Goal: Task Accomplishment & Management: Use online tool/utility

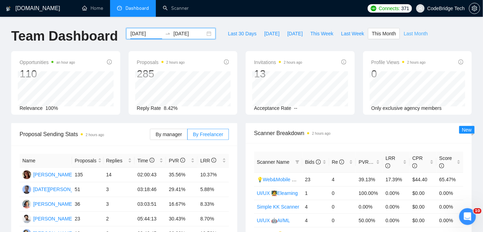
click at [403, 36] on span "Last Month" at bounding box center [415, 34] width 24 height 8
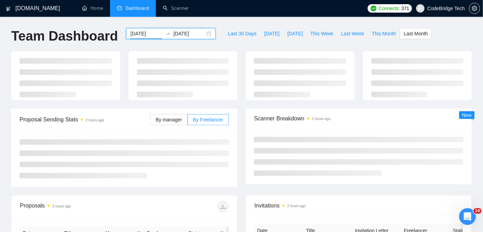
type input "2025-08-01"
type input "2025-08-31"
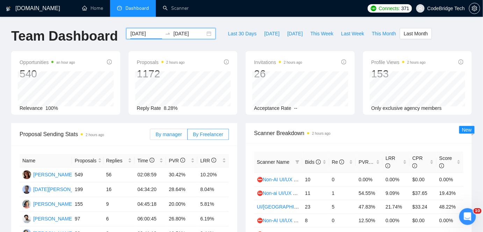
click at [178, 131] on span "By manager" at bounding box center [168, 134] width 26 height 6
click at [150, 136] on input "By manager" at bounding box center [150, 136] width 0 height 0
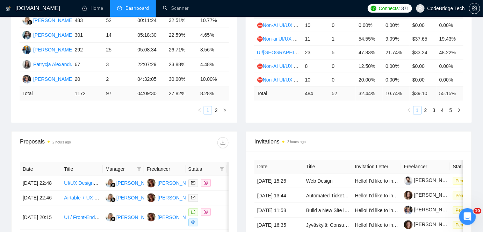
scroll to position [190, 0]
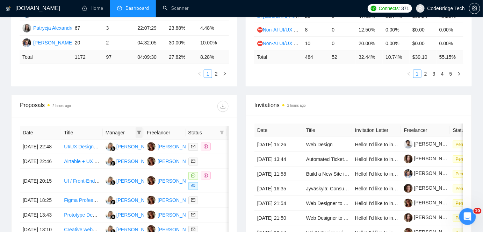
click at [141, 130] on icon "filter" at bounding box center [139, 132] width 4 height 4
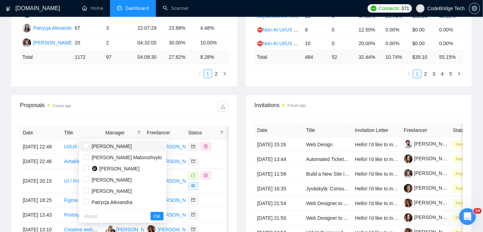
click at [118, 148] on span "Sarvar Admakhov" at bounding box center [112, 146] width 40 height 6
checkbox input "true"
click at [153, 217] on span "OK" at bounding box center [156, 216] width 7 height 8
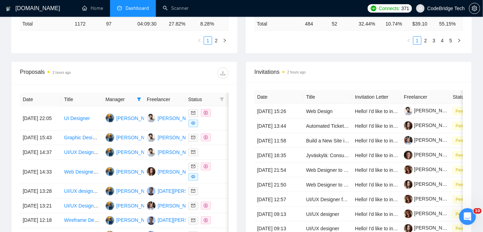
scroll to position [222, 0]
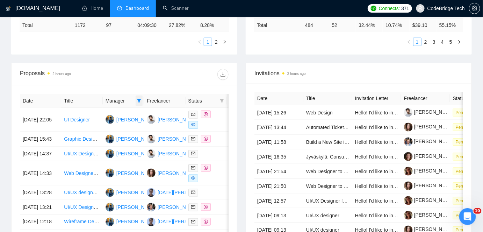
click at [138, 100] on icon "filter" at bounding box center [139, 100] width 4 height 3
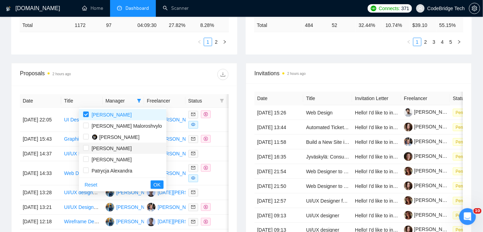
click at [120, 147] on span "Konstantin Karpushin" at bounding box center [112, 148] width 40 height 6
checkbox input "true"
click at [123, 122] on div "Dmytro Maloroshvylo" at bounding box center [127, 126] width 71 height 8
checkbox input "true"
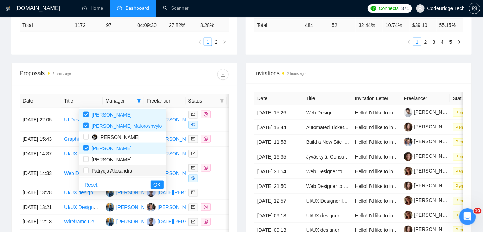
click at [129, 171] on span "Patrycja Alexandra" at bounding box center [112, 171] width 41 height 6
checkbox input "true"
click at [133, 188] on div "Reset OK" at bounding box center [122, 184] width 87 height 14
click at [153, 184] on span "OK" at bounding box center [156, 185] width 7 height 8
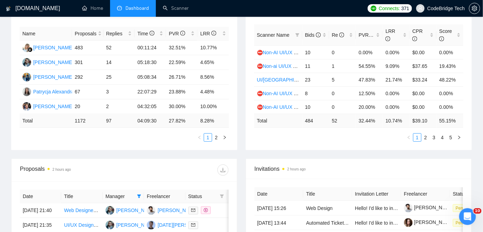
scroll to position [254, 0]
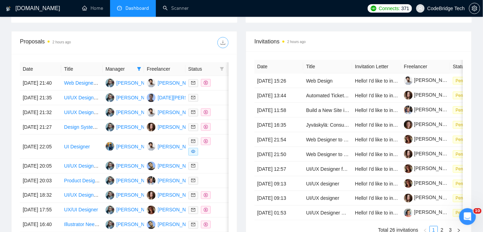
click at [219, 42] on span "download" at bounding box center [223, 43] width 10 height 6
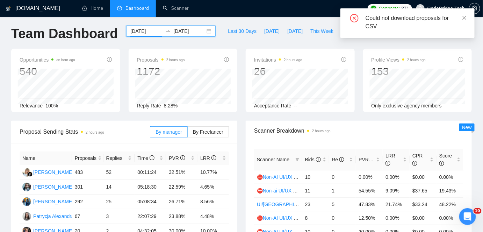
scroll to position [0, 0]
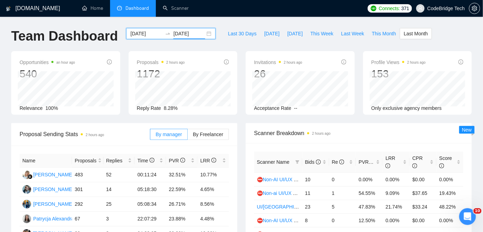
click at [188, 32] on input "2025-08-31" at bounding box center [189, 34] width 32 height 8
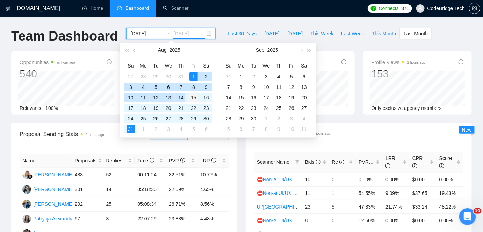
type input "2025-08-15"
click at [194, 97] on div "15" at bounding box center [193, 97] width 8 height 8
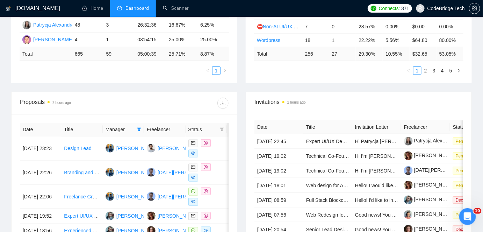
scroll to position [190, 0]
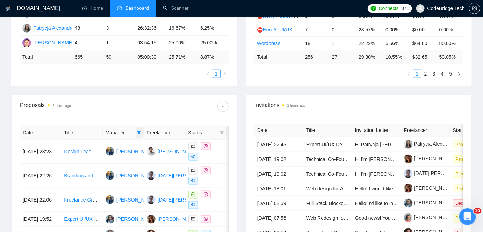
click at [138, 132] on icon "filter" at bounding box center [139, 132] width 4 height 4
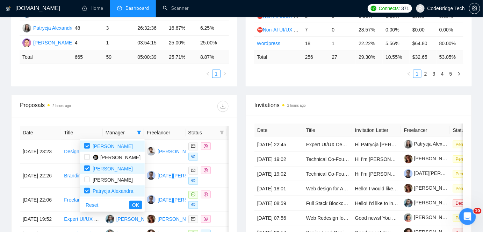
click at [149, 114] on div "Proposals 2 hours ago" at bounding box center [124, 106] width 209 height 22
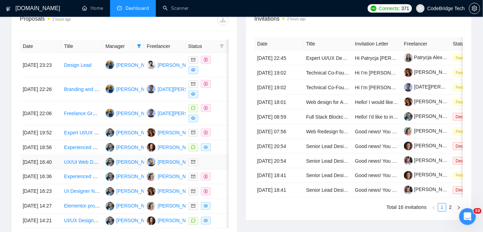
scroll to position [217, 0]
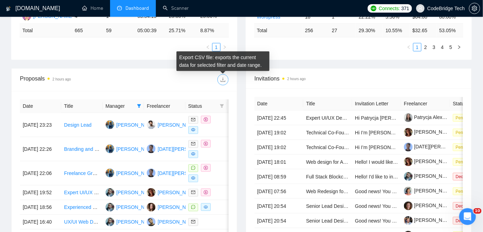
click at [219, 81] on span "download" at bounding box center [223, 80] width 10 height 6
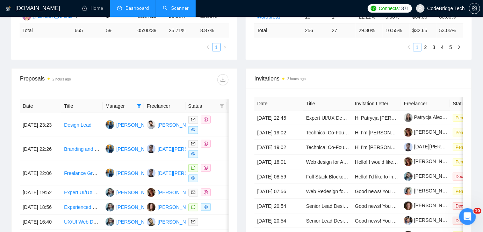
click at [186, 11] on link "Scanner" at bounding box center [176, 8] width 26 height 6
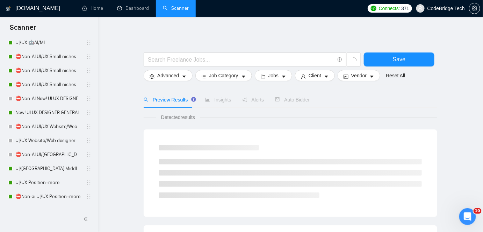
scroll to position [159, 0]
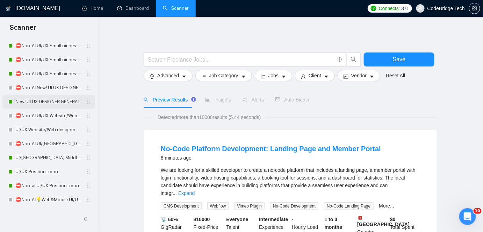
click at [46, 103] on link "New! UI UX DESIGNER GENERAL" at bounding box center [48, 102] width 66 height 14
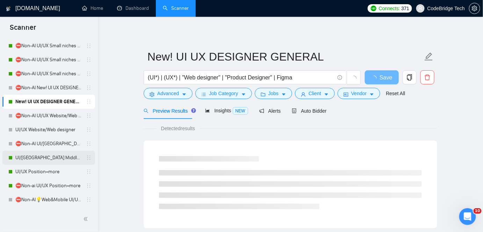
click at [54, 156] on link "UI/[GEOGRAPHIC_DATA] Middle - [GEOGRAPHIC_DATA], [GEOGRAPHIC_DATA], [GEOGRAPHIC…" at bounding box center [48, 158] width 66 height 14
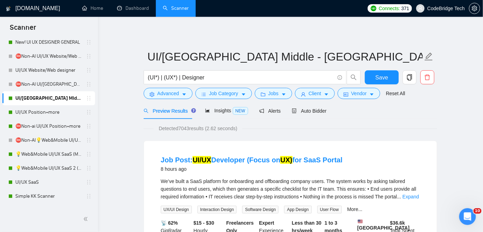
scroll to position [222, 0]
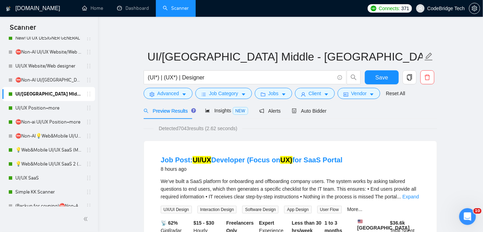
click at [54, 157] on link "💡Web&Mobile UI/UX SaaS 2 ([PERSON_NAME])" at bounding box center [48, 164] width 66 height 14
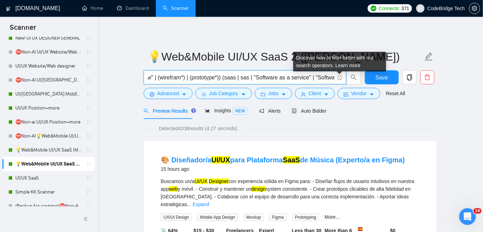
scroll to position [0, 342]
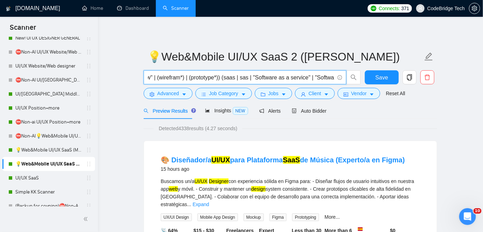
click at [318, 75] on input "((design*) | (redesign*) | (web*) | (mobil*) | Android| iOS| "re-design" | "re …" at bounding box center [241, 77] width 187 height 9
click at [37, 148] on link "💡Web&Mobile UI/UX SaaS (Mariia)" at bounding box center [48, 150] width 66 height 14
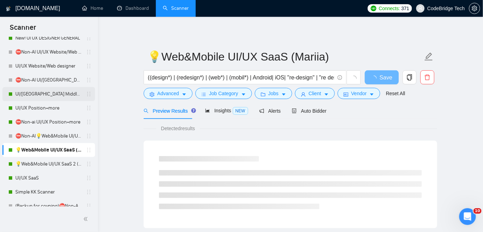
click at [57, 92] on link "UI/[GEOGRAPHIC_DATA] Middle - [GEOGRAPHIC_DATA], [GEOGRAPHIC_DATA], [GEOGRAPHIC…" at bounding box center [48, 94] width 66 height 14
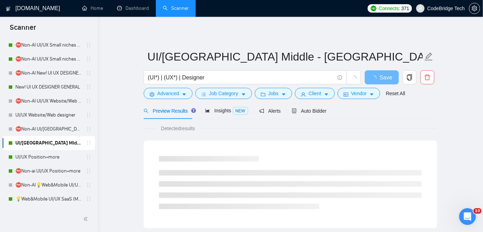
scroll to position [159, 0]
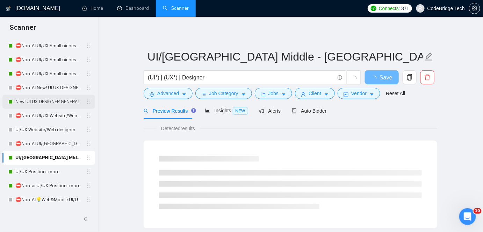
click at [51, 100] on link "New! UI UX DESIGNER GENERAL" at bounding box center [48, 102] width 66 height 14
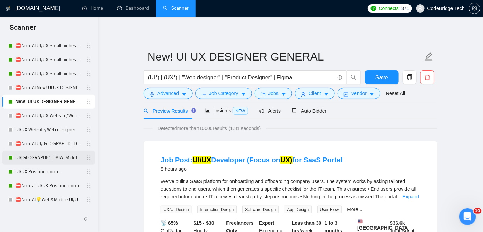
click at [37, 158] on link "UI/[GEOGRAPHIC_DATA] Middle - [GEOGRAPHIC_DATA], [GEOGRAPHIC_DATA], [GEOGRAPHIC…" at bounding box center [48, 158] width 66 height 14
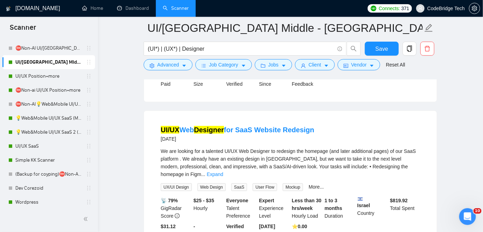
scroll to position [1013, 0]
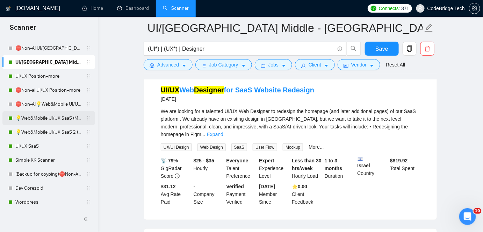
click at [51, 118] on link "💡Web&Mobile UI/UX SaaS (Mariia)" at bounding box center [48, 118] width 66 height 14
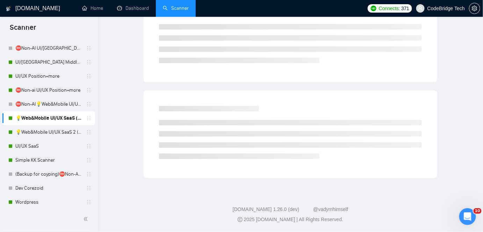
scroll to position [23, 0]
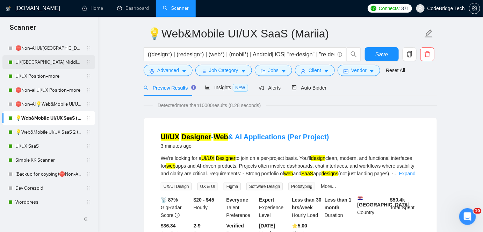
click at [53, 63] on link "UI/[GEOGRAPHIC_DATA] Middle - [GEOGRAPHIC_DATA], [GEOGRAPHIC_DATA], [GEOGRAPHIC…" at bounding box center [48, 62] width 66 height 14
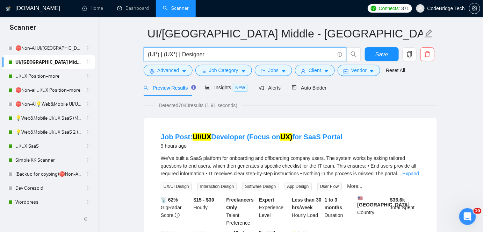
click at [221, 57] on input "(UI*) | (UX*) | Designer" at bounding box center [241, 54] width 187 height 9
click at [181, 56] on input "(UI*) | (UX*) | Design*)" at bounding box center [241, 54] width 187 height 9
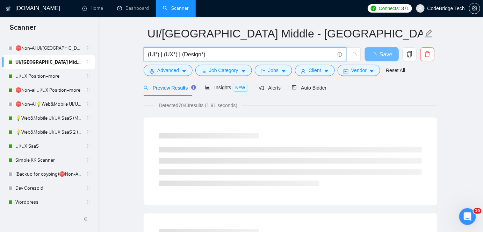
click at [246, 53] on input "(UI*) | (UX*) | (Design*)" at bounding box center [241, 54] width 187 height 9
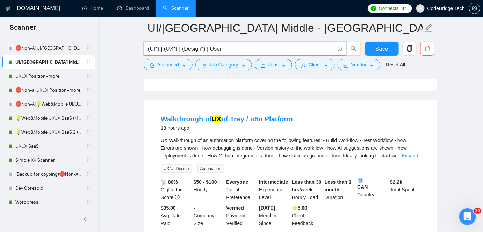
scroll to position [230, 0]
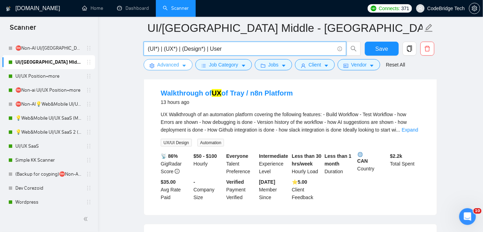
type input "(UI*) | (UX*) | (Design*) | User"
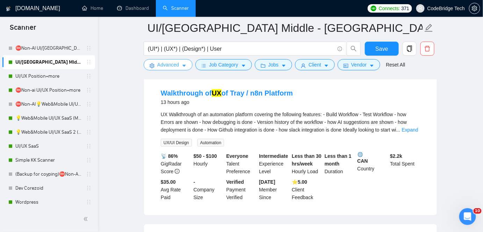
click at [155, 69] on button "Advanced" at bounding box center [168, 64] width 49 height 11
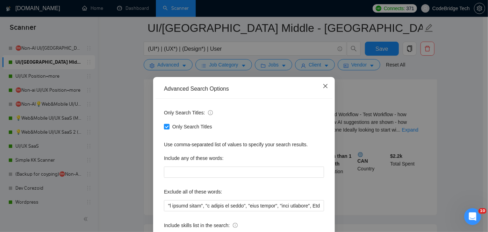
click at [323, 89] on span "Close" at bounding box center [325, 86] width 19 height 19
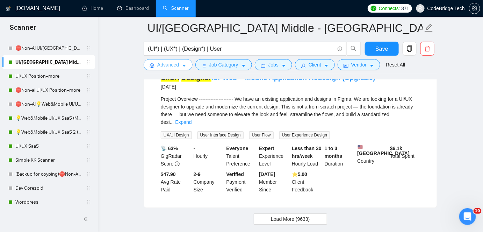
scroll to position [1498, 0]
click at [315, 213] on button "Load More (9633)" at bounding box center [290, 218] width 73 height 11
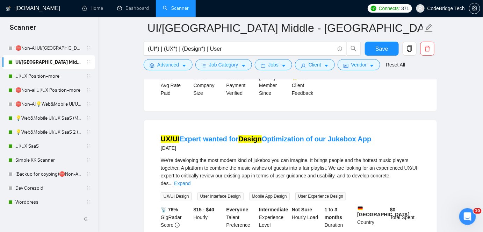
scroll to position [2224, 0]
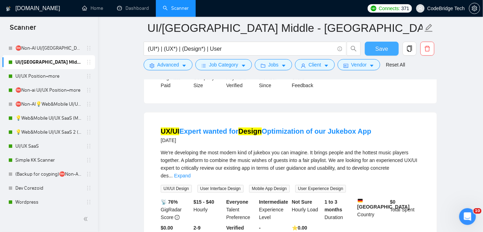
click at [386, 53] on span "Save" at bounding box center [381, 48] width 13 height 9
click at [42, 74] on link "UI/UX Position+more" at bounding box center [48, 76] width 66 height 14
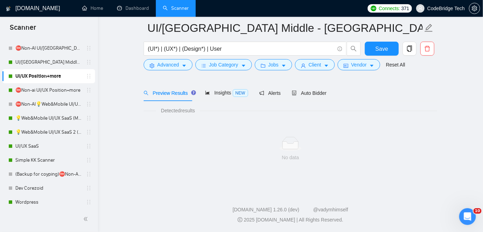
scroll to position [23, 0]
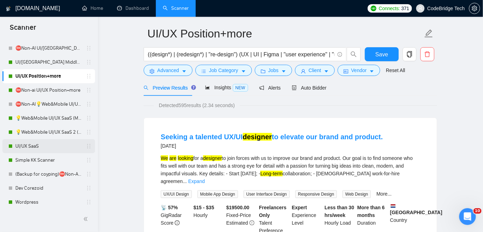
click at [54, 145] on link "UI/UX SaaS" at bounding box center [48, 146] width 66 height 14
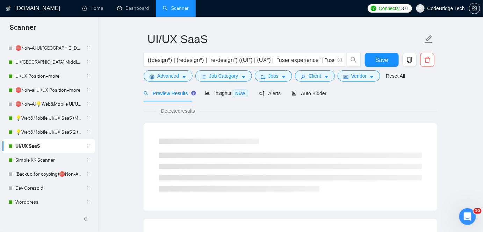
scroll to position [23, 0]
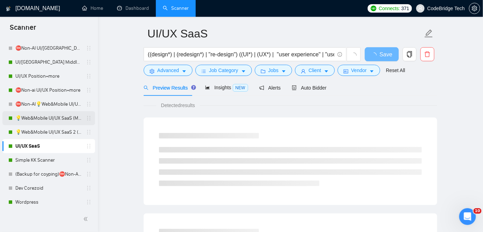
click at [55, 120] on link "💡Web&Mobile UI/UX SaaS (Mariia)" at bounding box center [48, 118] width 66 height 14
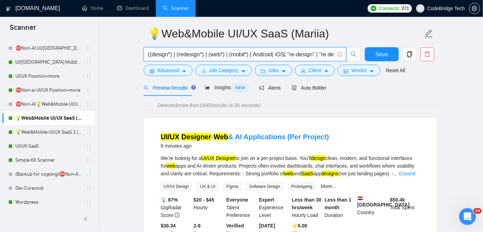
click at [247, 58] on input "((design*) | (redesign*) | (web*) | (mobil*) | Android| iOS| "re-design" | "re …" at bounding box center [241, 54] width 187 height 9
click at [311, 52] on input "((design*) | (redesign*) | (web*) | (mobil*) | Android| iOS| "re-design" | "re …" at bounding box center [241, 54] width 187 height 9
drag, startPoint x: 316, startPoint y: 54, endPoint x: 308, endPoint y: 54, distance: 8.0
click at [308, 54] on input "((design*) | (redesign*) | (web*) | (mobil*) | Android| iOS| "re-design" | "re …" at bounding box center [241, 54] width 187 height 9
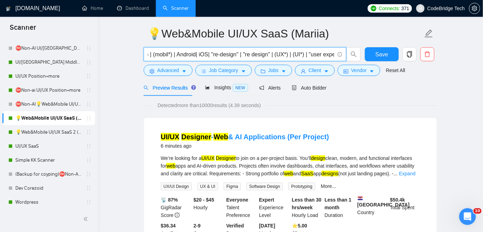
click at [308, 54] on input "((design*) | (redesign*) | (web*) | (mobil*) | Android| iOS| "re-design" | "re …" at bounding box center [241, 54] width 187 height 9
drag, startPoint x: 322, startPoint y: 55, endPoint x: 309, endPoint y: 55, distance: 13.3
click at [309, 55] on input "((design*) | (redesign*) | (web*) | (mobil*) | Android| iOS| "re-design" | "re …" at bounding box center [241, 54] width 187 height 9
click at [204, 55] on input "((design*) | (redesign*) | (web*) | (mobil*) | Android| iOS| "re-design" | "re …" at bounding box center [241, 54] width 187 height 9
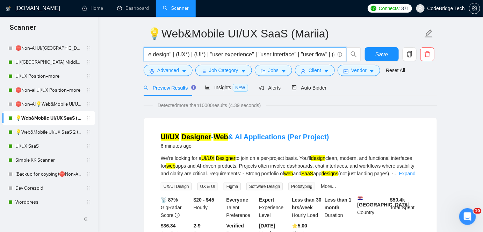
drag, startPoint x: 184, startPoint y: 53, endPoint x: 154, endPoint y: 55, distance: 30.1
click at [161, 55] on input "((design*) | (redesign*) | (web*) | (mobil*) | Android| iOS| "re-design" | "re …" at bounding box center [241, 54] width 187 height 9
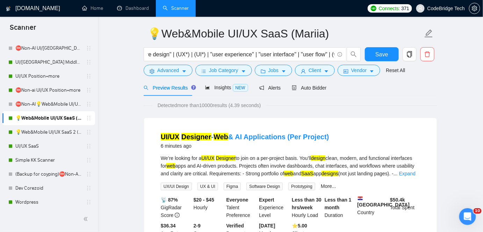
scroll to position [0, 0]
click at [54, 74] on link "UI/UX Position+more" at bounding box center [48, 76] width 66 height 14
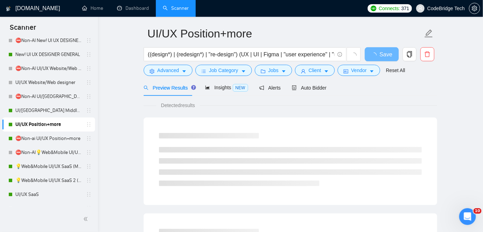
scroll to position [190, 0]
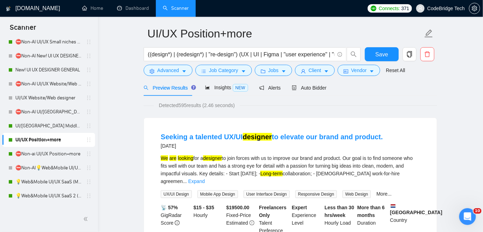
click at [59, 73] on link "New! UI UX DESIGNER GENERAL" at bounding box center [48, 70] width 66 height 14
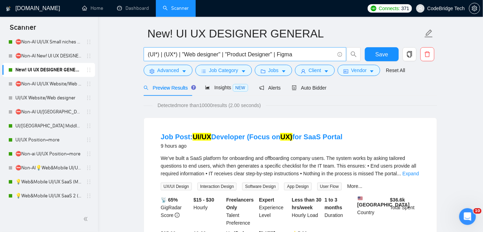
click at [306, 55] on input "(UI*) | (UX*) | "Web designer" | "Product Designer" | Figma" at bounding box center [241, 54] width 187 height 9
type input "(UI*) | (UX*) | "Web designer" | "Product Designer" | Figma | user"
click at [311, 89] on span "Auto Bidder" at bounding box center [309, 88] width 35 height 6
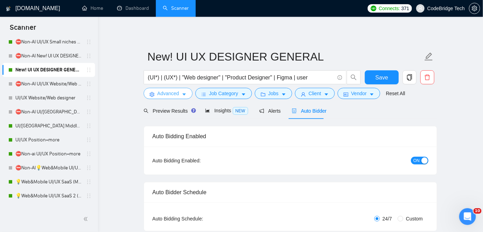
click at [175, 94] on span "Advanced" at bounding box center [168, 93] width 22 height 8
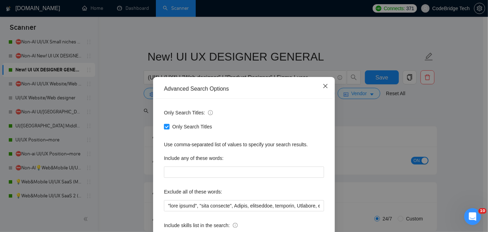
click at [329, 87] on span "Close" at bounding box center [325, 86] width 19 height 19
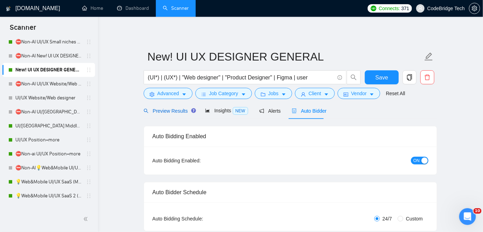
click at [161, 113] on span "Preview Results" at bounding box center [169, 111] width 50 height 6
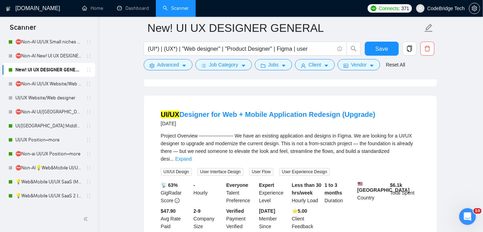
scroll to position [1501, 0]
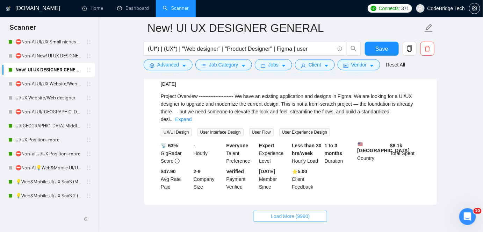
click at [286, 210] on button "Load More (9990)" at bounding box center [290, 215] width 73 height 11
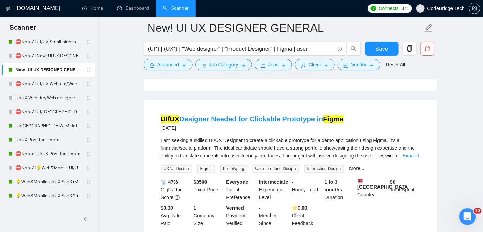
scroll to position [3033, 0]
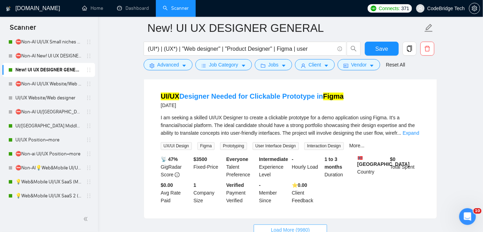
click at [321, 224] on button "Load More (9980)" at bounding box center [290, 229] width 73 height 11
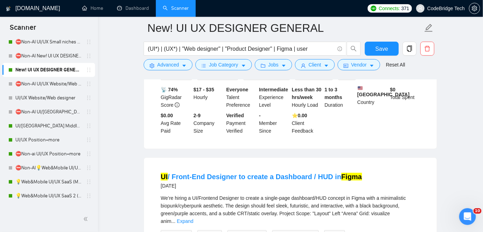
scroll to position [4571, 0]
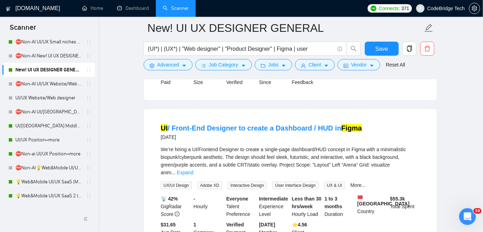
click at [171, 57] on div "(UI*) | (UX*) | "Web designer" | "Product Designer" | Figma | user" at bounding box center [252, 50] width 220 height 17
click at [170, 63] on span "Advanced" at bounding box center [168, 65] width 22 height 8
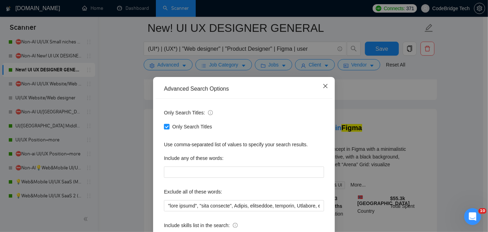
click at [326, 86] on span "Close" at bounding box center [325, 86] width 19 height 19
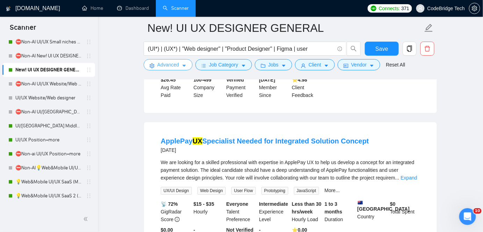
scroll to position [6095, 0]
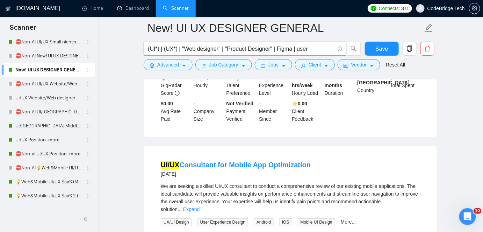
click at [308, 51] on input "(UI*) | (UX*) | "Web designer" | "Product Designer" | Figma | user" at bounding box center [241, 48] width 187 height 9
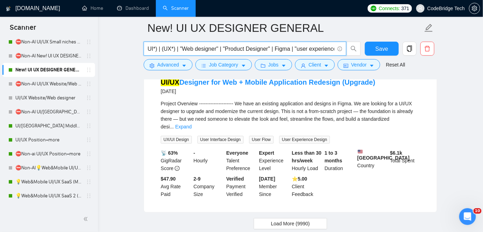
scroll to position [1501, 0]
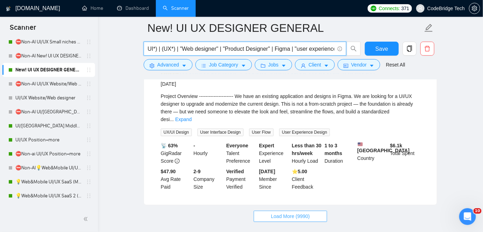
click at [284, 212] on span "Load More (9990)" at bounding box center [290, 216] width 39 height 8
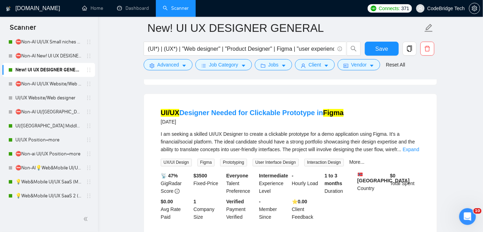
scroll to position [3033, 0]
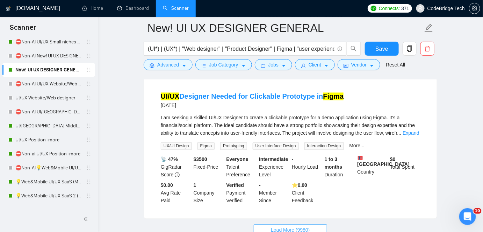
click at [281, 226] on span "Load More (9980)" at bounding box center [290, 230] width 39 height 8
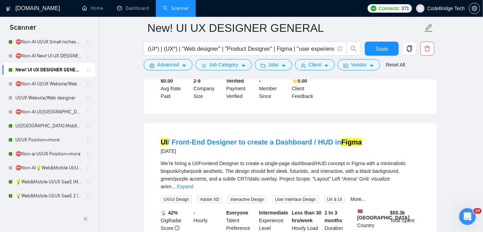
scroll to position [4571, 0]
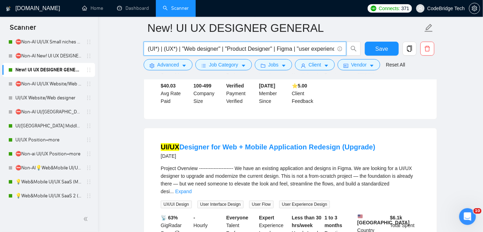
scroll to position [0, 2]
drag, startPoint x: 292, startPoint y: 46, endPoint x: 346, endPoint y: 45, distance: 54.2
click at [346, 45] on span "(UI*) | (UX*) | "Web designer" | "Product Designer" | Figma | "user experience"" at bounding box center [252, 49] width 217 height 14
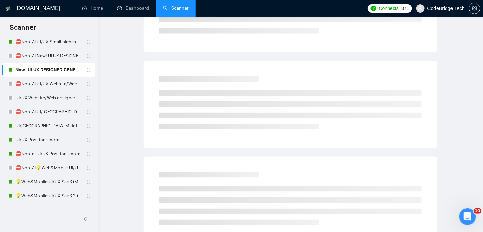
scroll to position [0, 0]
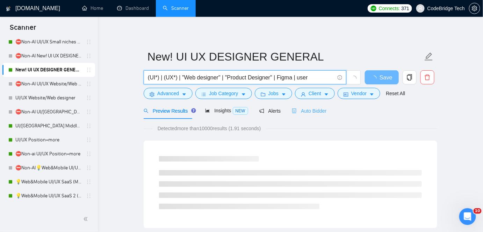
type input "(UI*) | (UX*) | "Web designer" | "Product Designer" | Figma | user"
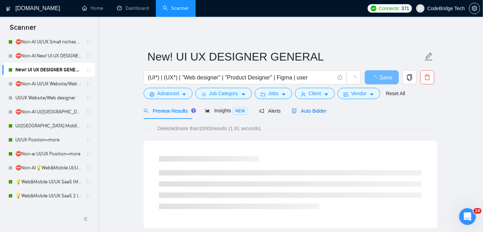
click at [305, 108] on span "Auto Bidder" at bounding box center [309, 111] width 35 height 6
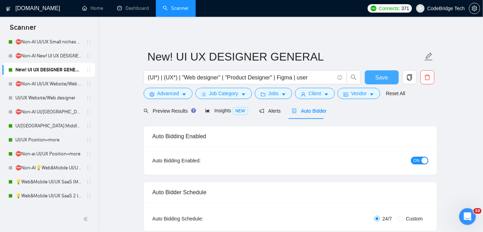
click at [373, 74] on button "Save" at bounding box center [382, 77] width 34 height 14
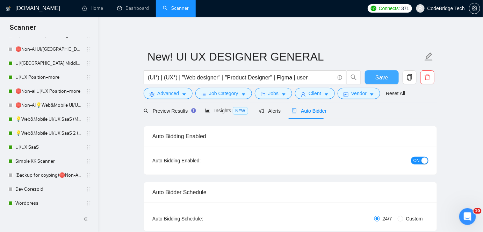
scroll to position [286, 0]
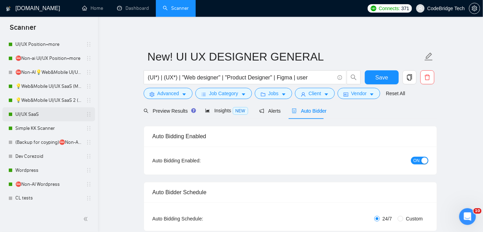
click at [38, 111] on link "UI/UX SaaS" at bounding box center [48, 114] width 66 height 14
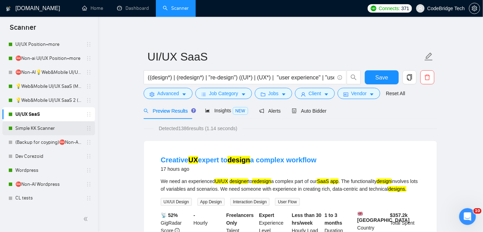
click at [30, 127] on link "Simple KK Scanner" at bounding box center [48, 128] width 66 height 14
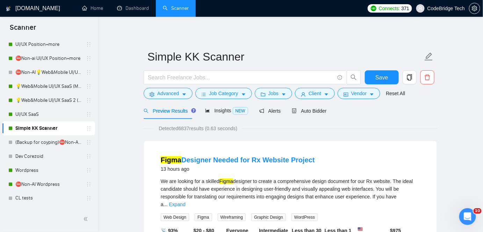
click at [178, 100] on form "Simple KK Scanner Save Advanced Job Category Jobs Client Vendor Reset All" at bounding box center [290, 73] width 293 height 57
click at [178, 95] on span "Advanced" at bounding box center [168, 93] width 22 height 8
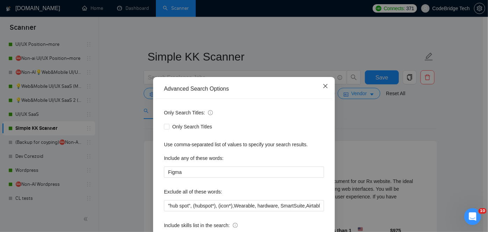
click at [322, 82] on span "Close" at bounding box center [325, 86] width 19 height 19
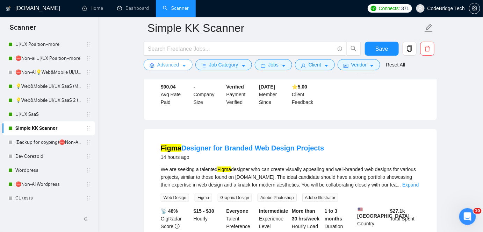
scroll to position [235, 0]
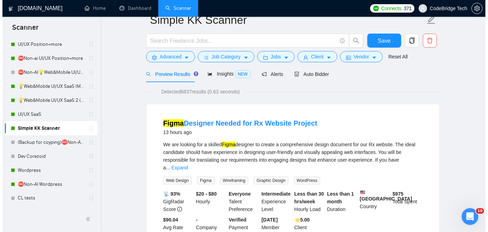
scroll to position [27, 0]
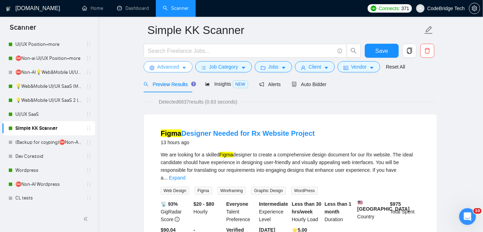
click at [182, 67] on icon "caret-down" at bounding box center [183, 68] width 3 height 2
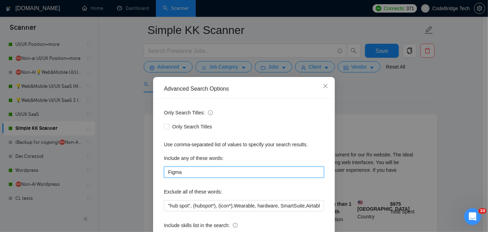
click at [189, 170] on input "Figma" at bounding box center [244, 171] width 160 height 11
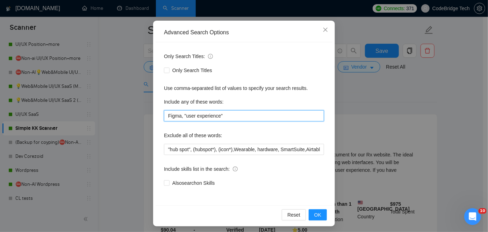
scroll to position [59, 0]
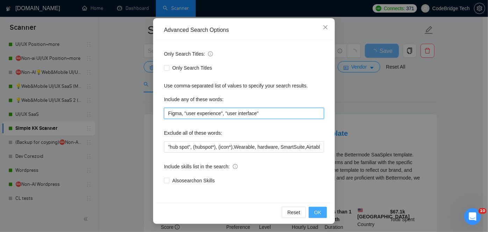
type input "Figma, "user experience", "user interface""
click at [318, 210] on span "OK" at bounding box center [317, 212] width 7 height 8
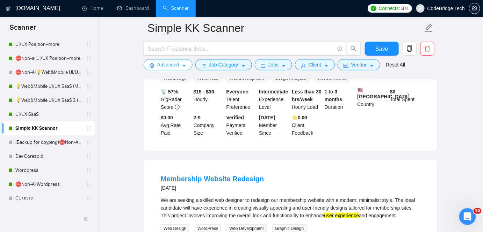
scroll to position [1074, 0]
click at [242, 66] on icon "caret-down" at bounding box center [243, 66] width 3 height 2
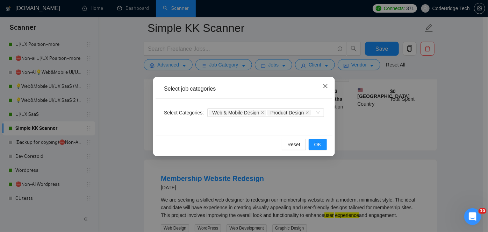
click at [330, 85] on span "Close" at bounding box center [325, 86] width 19 height 19
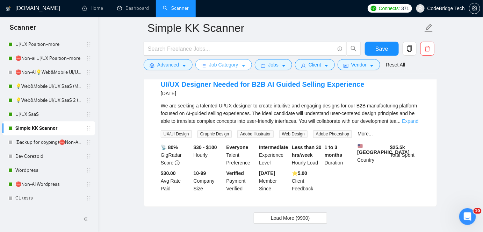
scroll to position [1448, 0]
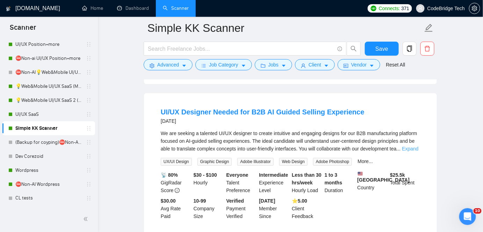
click at [414, 146] on link "Expand" at bounding box center [410, 149] width 16 height 6
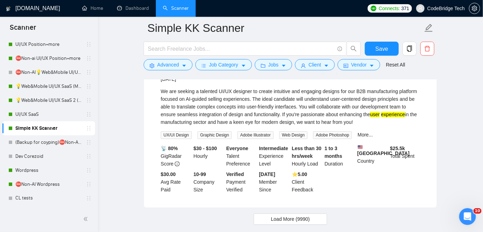
scroll to position [1527, 0]
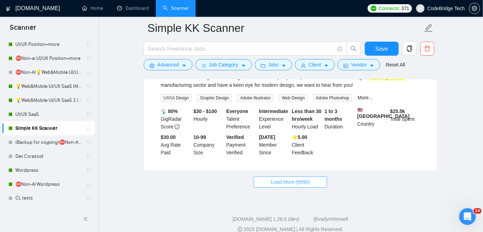
click at [272, 178] on span "Load More (9990)" at bounding box center [290, 182] width 39 height 8
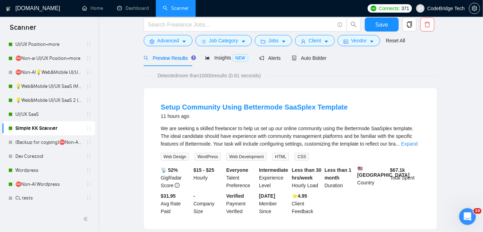
scroll to position [0, 0]
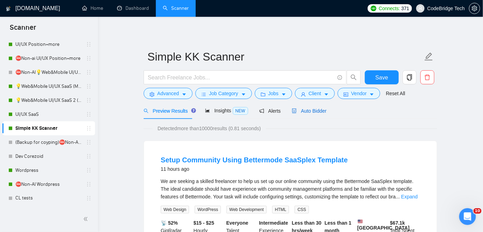
click at [310, 114] on span "Auto Bidder" at bounding box center [309, 111] width 35 height 6
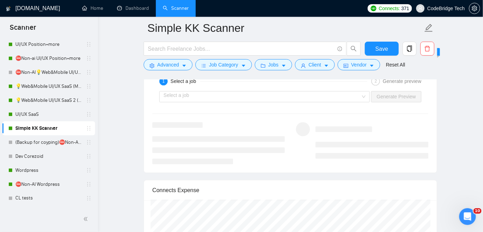
scroll to position [1397, 0]
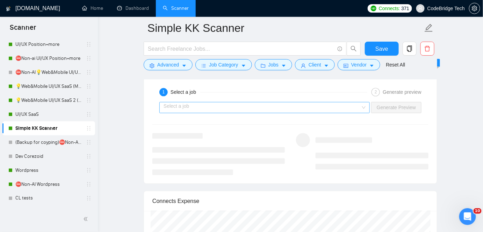
click at [293, 107] on input "search" at bounding box center [261, 107] width 197 height 10
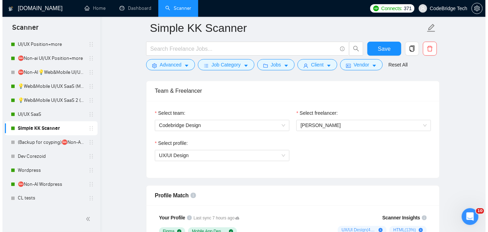
scroll to position [349, 0]
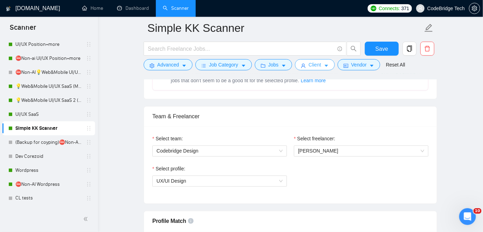
click at [302, 62] on button "Client" at bounding box center [315, 64] width 40 height 11
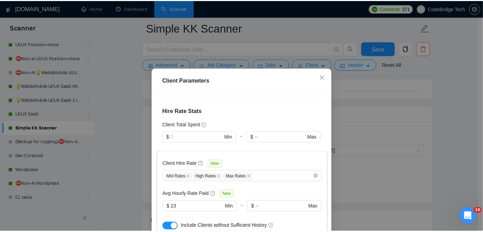
scroll to position [190, 0]
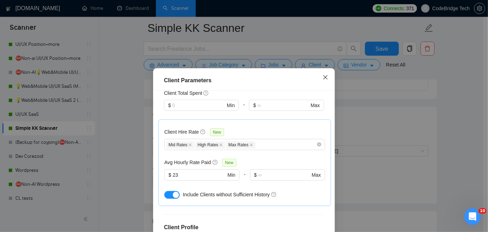
click at [317, 82] on span "Close" at bounding box center [325, 77] width 19 height 19
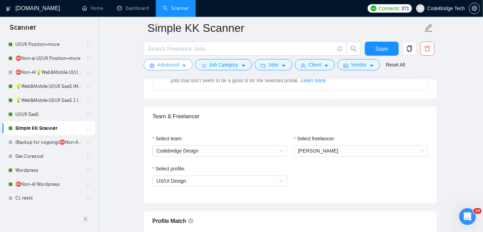
click at [177, 61] on span "Advanced" at bounding box center [168, 65] width 22 height 8
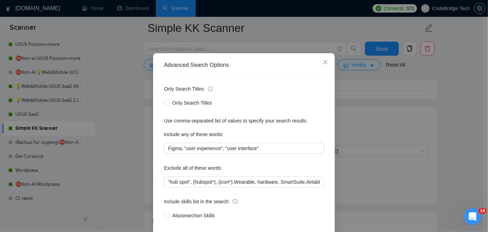
click at [119, 82] on div "Advanced Search Options Only Search Titles: Only Search Titles Use comma-separa…" at bounding box center [244, 116] width 488 height 232
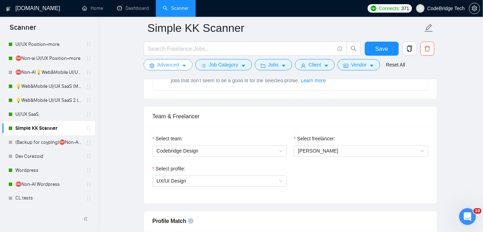
click at [174, 68] on span "Advanced" at bounding box center [168, 65] width 22 height 8
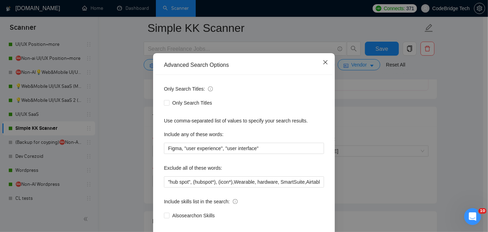
click at [322, 72] on span "Close" at bounding box center [325, 62] width 19 height 19
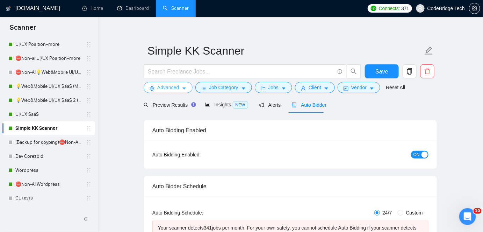
scroll to position [0, 0]
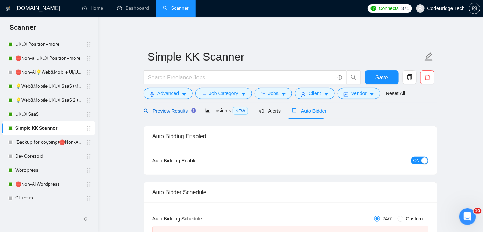
click at [163, 109] on span "Preview Results" at bounding box center [169, 111] width 50 height 6
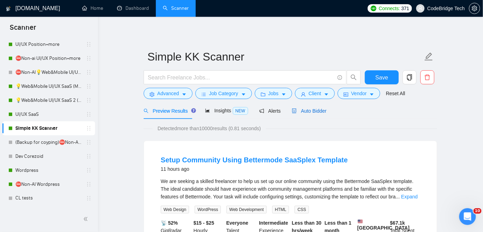
click at [294, 114] on span "Auto Bidder" at bounding box center [309, 111] width 35 height 6
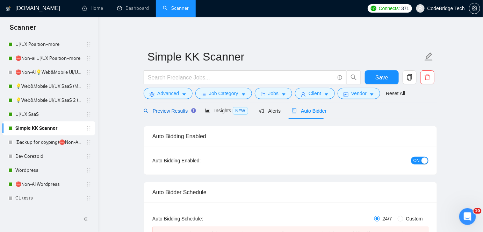
click at [165, 111] on span "Preview Results" at bounding box center [169, 111] width 50 height 6
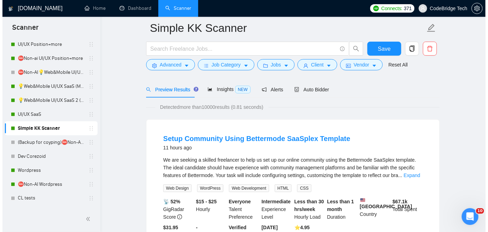
scroll to position [31, 0]
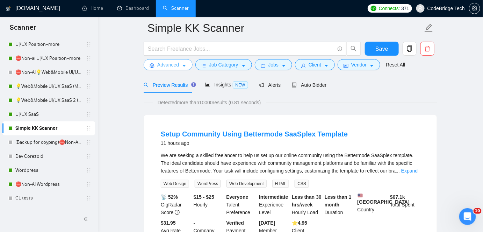
click at [173, 65] on span "Advanced" at bounding box center [168, 65] width 22 height 8
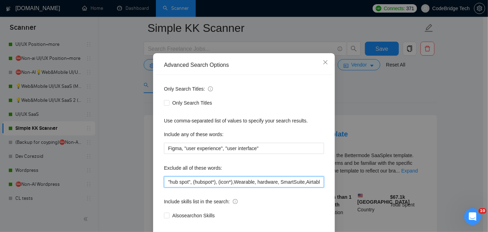
click at [164, 187] on input ""hub spot", (hubspot*), (icon*),Wearable, hardware, SmartSuite,Airtable, salesf…" at bounding box center [244, 181] width 160 height 11
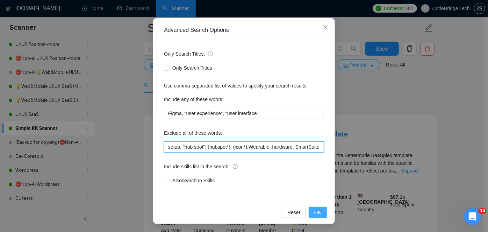
type input "setup, "hub spot", (hubspot*), (icon*),Wearable, hardware, SmartSuite,Airtable,…"
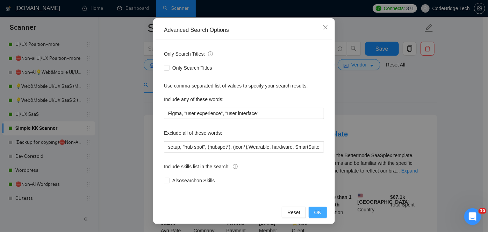
click at [318, 214] on span "OK" at bounding box center [317, 212] width 7 height 8
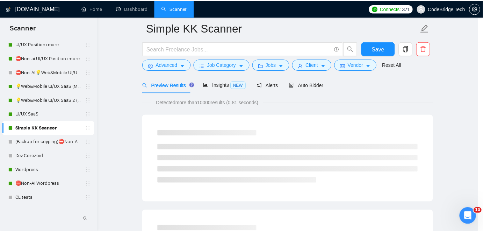
scroll to position [24, 0]
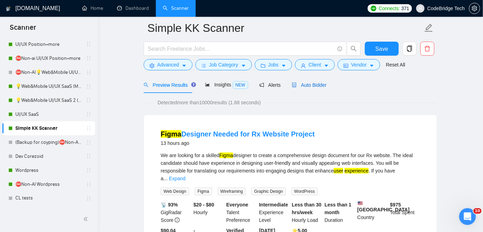
click at [306, 85] on span "Auto Bidder" at bounding box center [309, 85] width 35 height 6
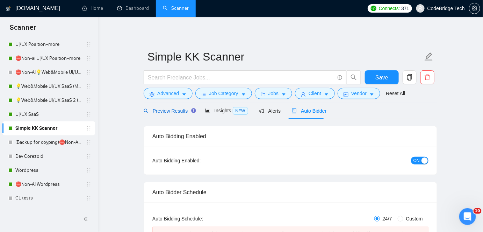
click at [158, 110] on span "Preview Results" at bounding box center [169, 111] width 50 height 6
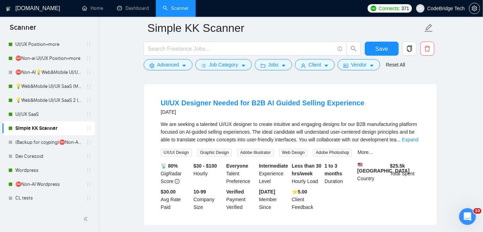
scroll to position [1273, 0]
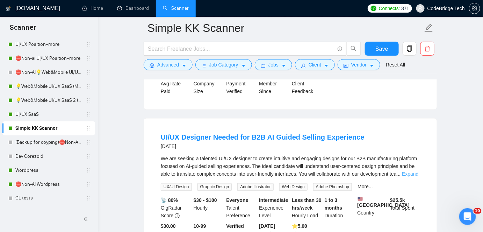
click at [409, 171] on link "Expand" at bounding box center [410, 174] width 16 height 6
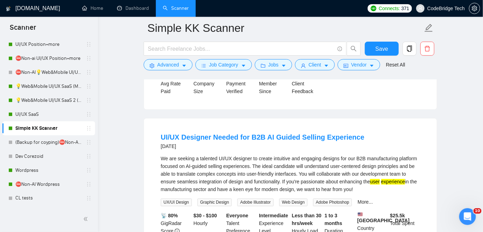
drag, startPoint x: 161, startPoint y: 145, endPoint x: 368, endPoint y: 177, distance: 209.2
click at [368, 177] on div "We are seeking a talented UI/UX designer to create intuitive and engaging desig…" at bounding box center [290, 174] width 259 height 38
copy div "We are seeking a talented UI/UX designer to create intuitive and engaging desig…"
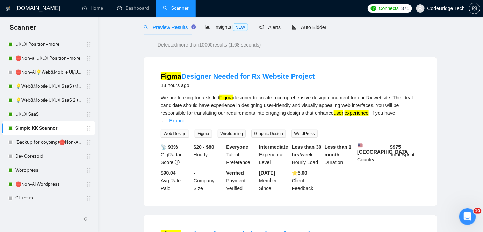
scroll to position [0, 0]
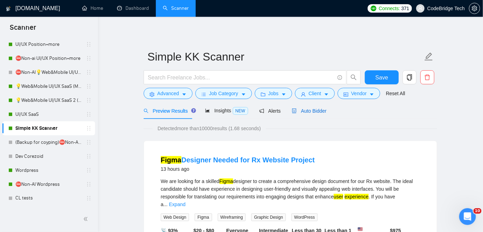
click at [309, 112] on span "Auto Bidder" at bounding box center [309, 111] width 35 height 6
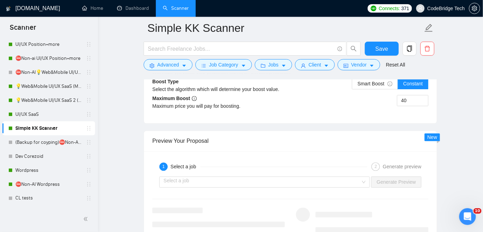
scroll to position [1350, 0]
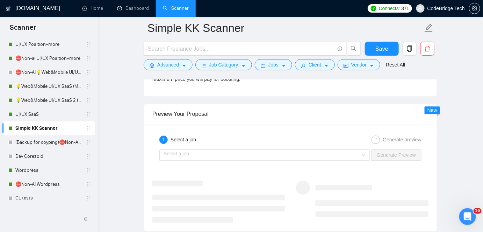
click at [207, 160] on div "1 Select a job 2 Generate preview Select a job Generate Preview" at bounding box center [290, 177] width 293 height 107
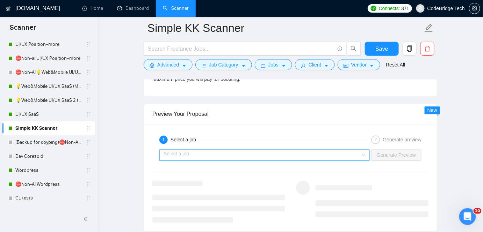
click at [213, 155] on input "search" at bounding box center [261, 154] width 197 height 10
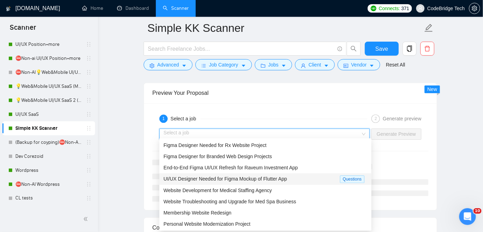
scroll to position [1381, 0]
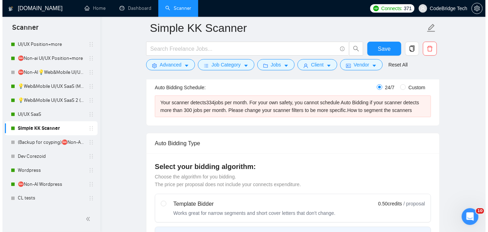
scroll to position [111, 0]
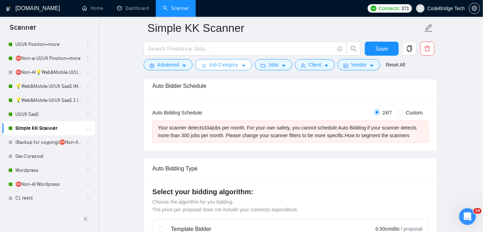
click at [232, 62] on span "Job Category" at bounding box center [223, 65] width 29 height 8
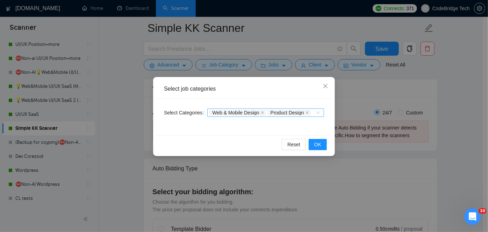
click at [320, 111] on div "Web & Mobile Design Product Design" at bounding box center [265, 112] width 117 height 8
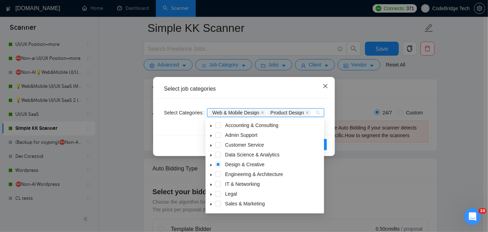
click at [322, 89] on icon "close" at bounding box center [325, 86] width 6 height 6
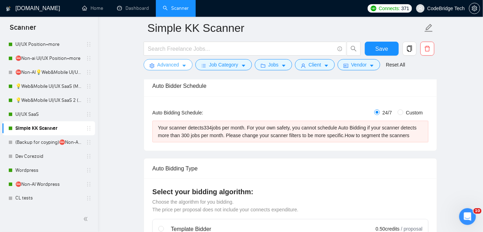
click at [174, 61] on span "Advanced" at bounding box center [168, 65] width 22 height 8
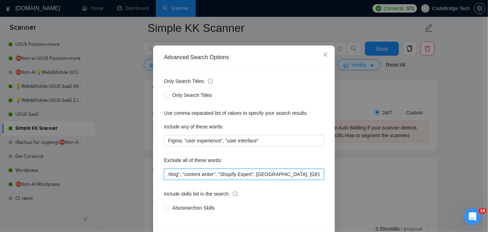
scroll to position [0, 1033]
drag, startPoint x: 268, startPoint y: 172, endPoint x: 334, endPoint y: 166, distance: 65.6
click at [334, 166] on div "Advanced Search Options Only Search Titles: Only Search Titles Use comma-separa…" at bounding box center [244, 116] width 488 height 232
click at [284, 176] on input "setup, "hub spot", (hubspot*), (icon*),Wearable, hardware, SmartSuite,Airtable,…" at bounding box center [244, 173] width 160 height 11
click at [198, 174] on input "setup, "hub spot", (hubspot*), (icon*),Wearable, hardware, SmartSuite,Airtable,…" at bounding box center [244, 173] width 160 height 11
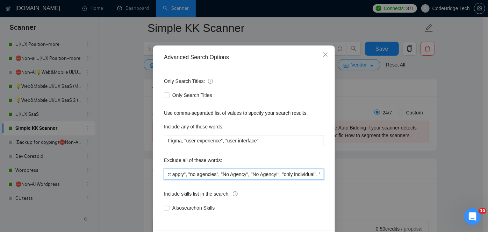
drag, startPoint x: 185, startPoint y: 175, endPoint x: 164, endPoint y: 173, distance: 21.4
click at [164, 173] on input "setup, "hub spot", (hubspot*), (icon*),Wearable, hardware, SmartSuite,Airtable,…" at bounding box center [244, 173] width 160 height 11
click at [188, 173] on input "setup, "hub spot", (hubspot*), (icon*),Wearable, hardware, SmartSuite,Airtable,…" at bounding box center [244, 173] width 160 height 11
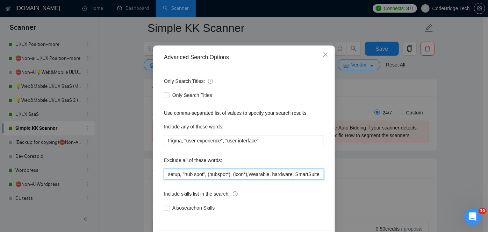
drag, startPoint x: 168, startPoint y: 173, endPoint x: 162, endPoint y: 173, distance: 6.3
click at [164, 173] on input "setup, "hub spot", (hubspot*), (icon*),Wearable, hardware, SmartSuite,Airtable,…" at bounding box center [244, 173] width 160 height 11
click at [219, 174] on input "setup, "hub spot", (hubspot*), (icon*),Wearable, hardware, SmartSuite,Airtable,…" at bounding box center [244, 173] width 160 height 11
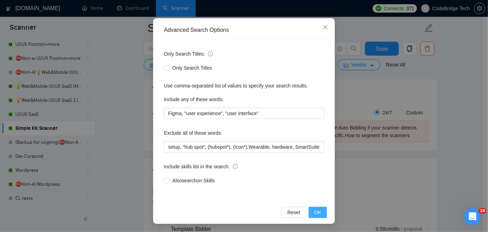
click at [312, 206] on button "OK" at bounding box center [317, 211] width 18 height 11
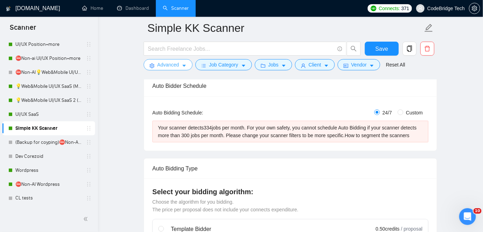
click at [159, 61] on span "Advanced" at bounding box center [168, 65] width 22 height 8
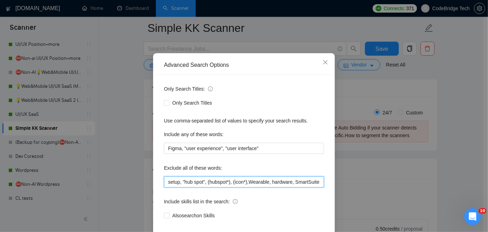
click at [194, 187] on input "setup, "hub spot", (hubspot*), (icon*),Wearable, hardware, SmartSuite,Airtable,…" at bounding box center [244, 181] width 160 height 11
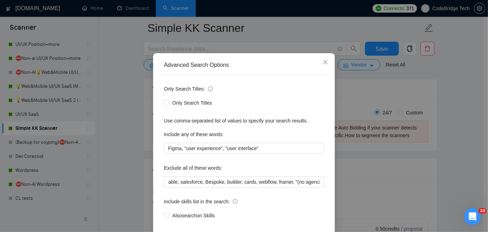
click at [164, 173] on label "Exclude all of these words:" at bounding box center [193, 167] width 58 height 11
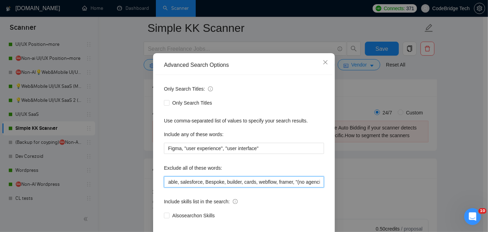
click at [171, 187] on input "setup, "hub spot", (hubspot*), (icon*),Wearable, hardware, SmartSuite,Airtable,…" at bounding box center [244, 181] width 160 height 11
drag, startPoint x: 174, startPoint y: 206, endPoint x: 156, endPoint y: 203, distance: 18.6
click at [156, 203] on div "Only Search Titles: Only Search Titles Use comma-separated list of values to sp…" at bounding box center [243, 156] width 177 height 163
click at [164, 187] on input "setup, "hub spot", (hubspot*), (icon*),Wearable, hardware, SmartSuite,Airtable,…" at bounding box center [244, 181] width 160 height 11
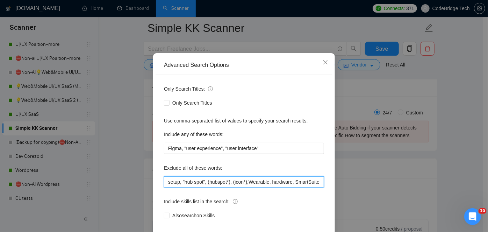
click at [167, 187] on input "setup, "hub spot", (hubspot*), (icon*),Wearable, hardware, SmartSuite,Airtable,…" at bounding box center [244, 181] width 160 height 11
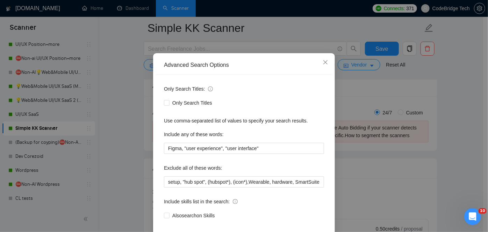
scroll to position [0, 121]
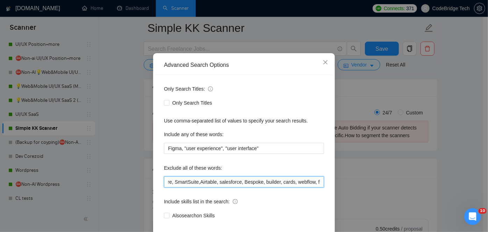
click at [266, 187] on input "setup, "hub spot", (hubspot*), (icon*),Wearable, hardware, SmartSuite,Airtable,…" at bounding box center [244, 181] width 160 height 11
click at [177, 187] on input "setup, "hub spot", (hubspot*), (icon*),Wearable, hardware, SmartSuite,Airtable,…" at bounding box center [244, 181] width 160 height 11
drag, startPoint x: 172, startPoint y: 207, endPoint x: 159, endPoint y: 208, distance: 13.3
click at [159, 208] on div "Only Search Titles: Only Search Titles Use comma-separated list of values to sp…" at bounding box center [243, 156] width 177 height 163
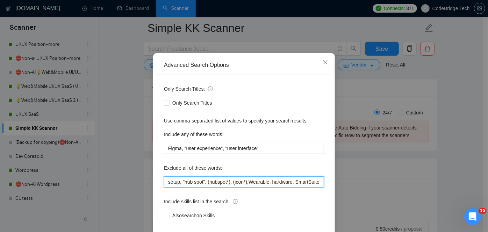
click at [166, 187] on input "setup, "hub spot", (hubspot*), (icon*),Wearable, hardware, SmartSuite,Airtable,…" at bounding box center [244, 181] width 160 height 11
paste input "Klaviyo, "a couple hours", "a couple of hours", "card design", "card designer","
drag, startPoint x: 185, startPoint y: 207, endPoint x: 162, endPoint y: 208, distance: 23.4
click at [164, 187] on input "Klaviyo, "a couple hours", "a couple of hours", "card design", "card designer",…" at bounding box center [244, 181] width 160 height 11
click at [180, 187] on input "Klaviyo, "a couple hours", "a couple of hours", "card design", "card designer",…" at bounding box center [244, 181] width 160 height 11
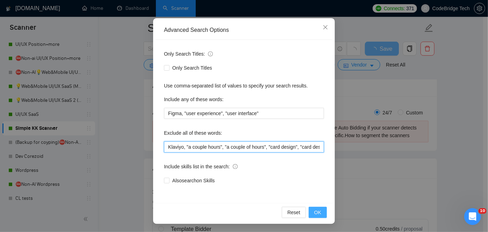
type input "Klaviyo, "a couple hours", "a couple of hours", "card design", "card designer",…"
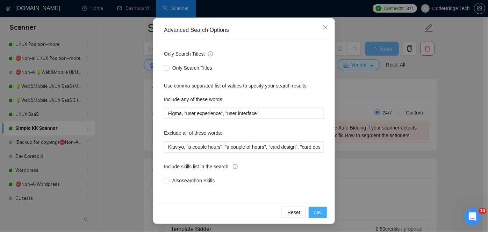
click at [319, 217] on button "OK" at bounding box center [317, 211] width 18 height 11
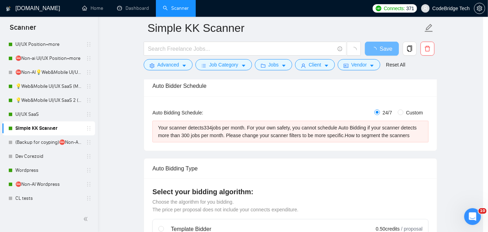
scroll to position [24, 0]
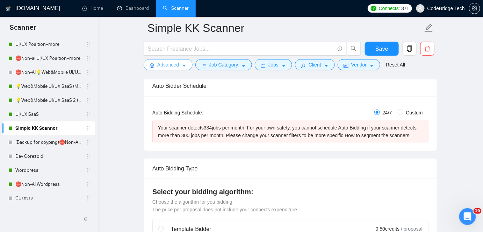
click at [175, 64] on span "Advanced" at bounding box center [168, 65] width 22 height 8
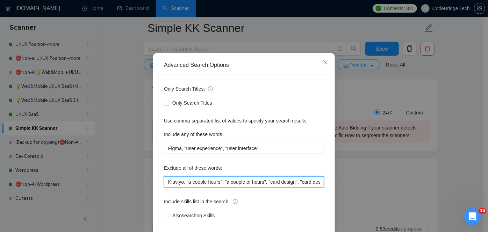
click at [285, 187] on input "Klaviyo, "a couple hours", "a couple of hours", "card design", "card designer",…" at bounding box center [244, 181] width 160 height 11
drag, startPoint x: 310, startPoint y: 205, endPoint x: 353, endPoint y: 205, distance: 42.6
click at [353, 205] on div "Advanced Search Options Only Search Titles: Only Search Titles Use comma-separa…" at bounding box center [244, 116] width 488 height 232
click at [256, 187] on input "Klaviyo, "a couple hours", "a couple of hours", "card design", "card designer",…" at bounding box center [244, 181] width 160 height 11
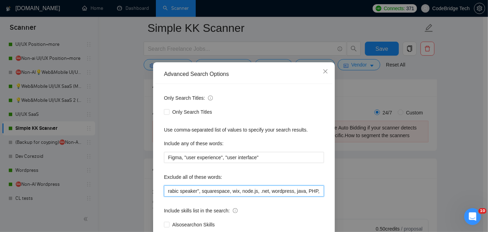
scroll to position [0, 0]
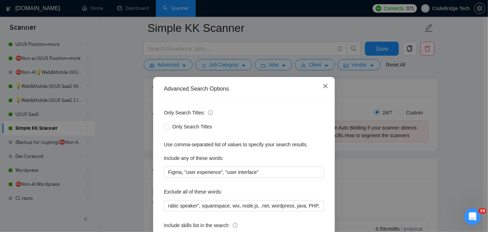
click at [323, 89] on icon "close" at bounding box center [325, 86] width 6 height 6
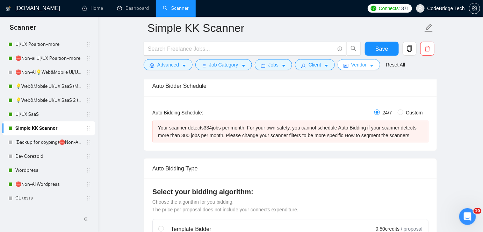
click at [358, 64] on span "Vendor" at bounding box center [358, 65] width 15 height 8
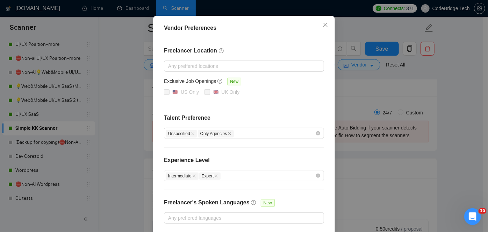
scroll to position [63, 0]
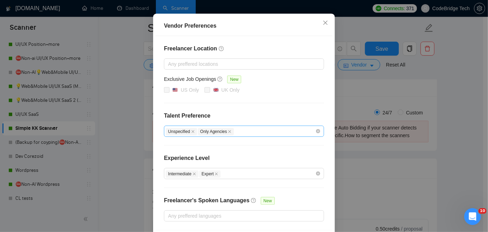
click at [278, 133] on div "Unspecified Only Agencies" at bounding box center [240, 131] width 149 height 8
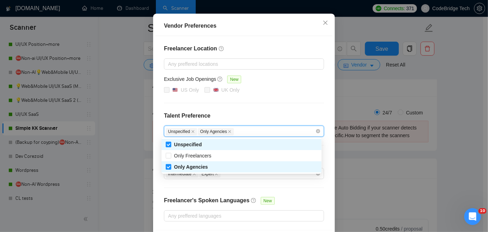
click at [280, 116] on h4 "Talent Preference" at bounding box center [244, 115] width 160 height 8
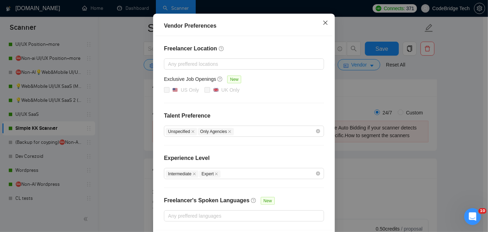
click at [322, 23] on icon "close" at bounding box center [325, 23] width 6 height 6
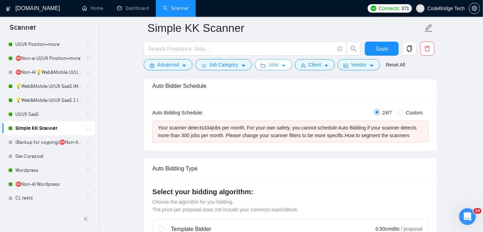
click at [276, 64] on span "Jobs" at bounding box center [273, 65] width 10 height 8
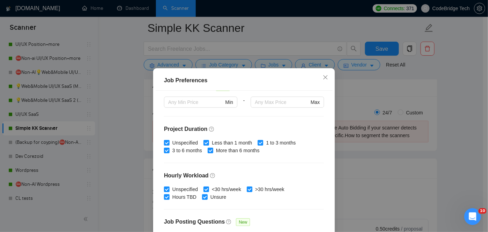
scroll to position [190, 0]
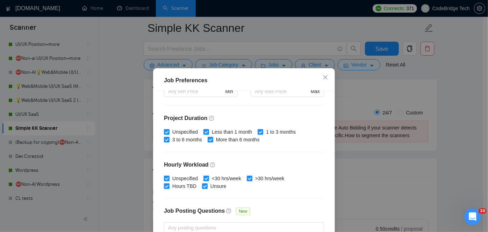
click at [203, 131] on input "Less than 1 month" at bounding box center [205, 131] width 5 height 5
checkbox input "false"
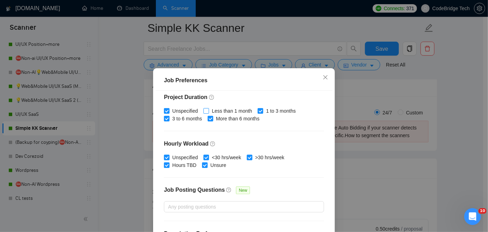
scroll to position [231, 0]
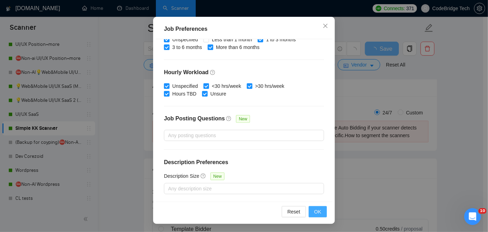
click at [316, 213] on span "OK" at bounding box center [317, 211] width 7 height 8
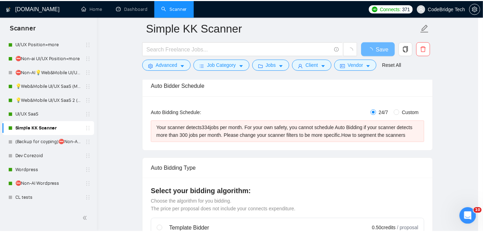
scroll to position [25, 0]
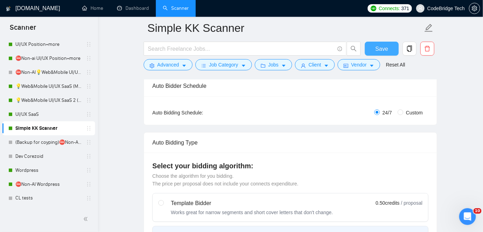
click at [379, 45] on span "Save" at bounding box center [381, 48] width 13 height 9
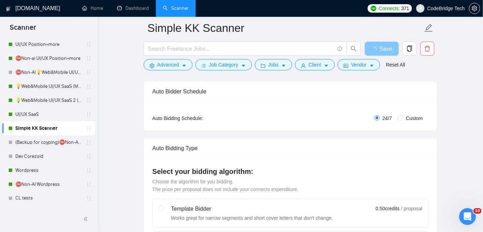
scroll to position [0, 0]
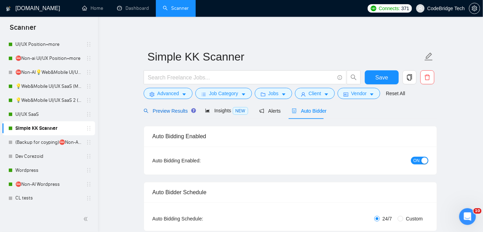
click at [170, 112] on span "Preview Results" at bounding box center [169, 111] width 50 height 6
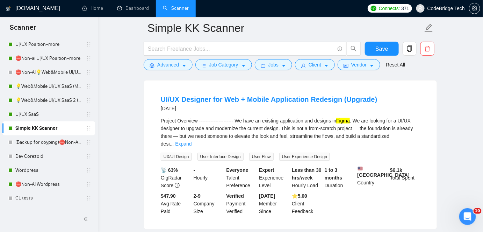
scroll to position [977, 0]
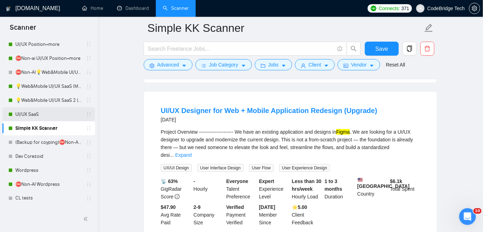
click at [39, 110] on link "UI/UX SaaS" at bounding box center [48, 114] width 66 height 14
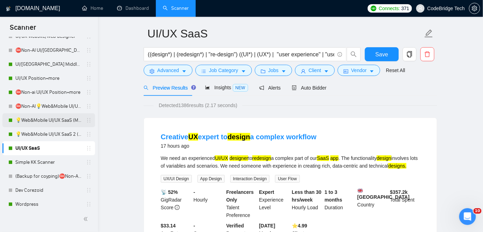
scroll to position [222, 0]
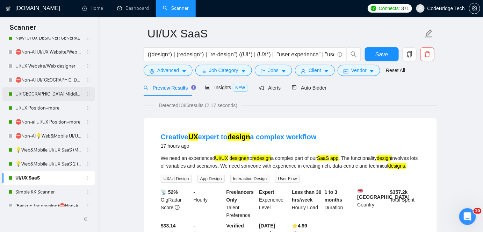
click at [46, 90] on link "UI/[GEOGRAPHIC_DATA] Middle - [GEOGRAPHIC_DATA], [GEOGRAPHIC_DATA], [GEOGRAPHIC…" at bounding box center [48, 94] width 66 height 14
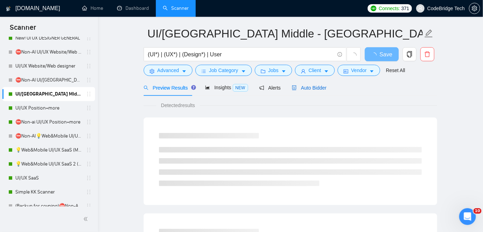
click at [310, 89] on span "Auto Bidder" at bounding box center [309, 88] width 35 height 6
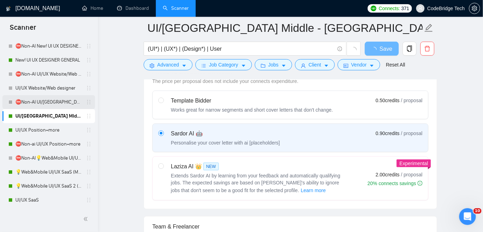
scroll to position [190, 0]
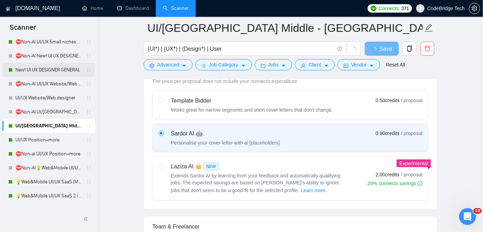
click at [41, 70] on link "New! UI UX DESIGNER GENERAL" at bounding box center [48, 70] width 66 height 14
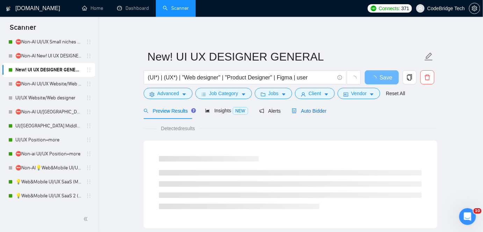
click at [323, 112] on span "Auto Bidder" at bounding box center [309, 111] width 35 height 6
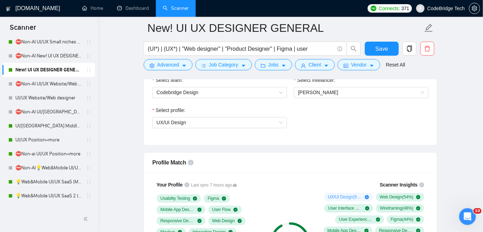
scroll to position [381, 0]
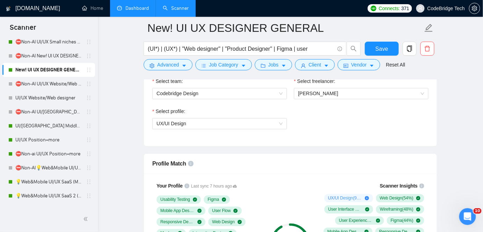
click at [140, 6] on link "Dashboard" at bounding box center [133, 8] width 32 height 6
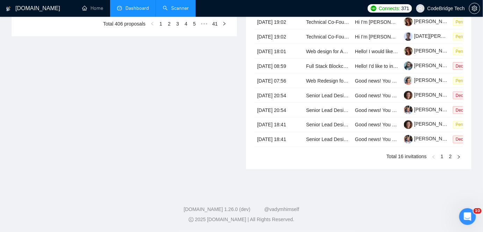
type input "[DATE]"
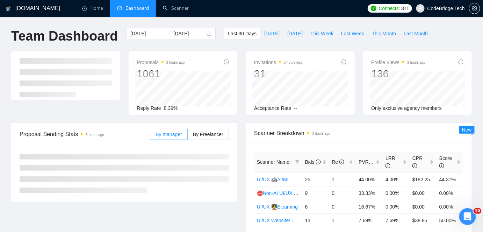
click at [260, 29] on button "[DATE]" at bounding box center [271, 33] width 23 height 11
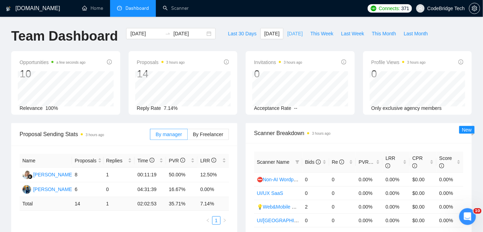
click at [287, 35] on span "[DATE]" at bounding box center [294, 34] width 15 height 8
type input "2025-09-07"
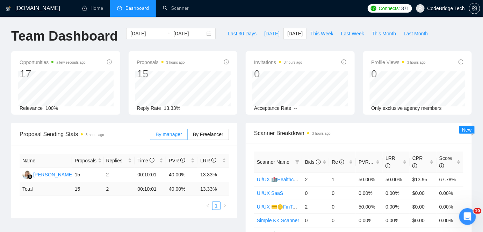
click at [264, 36] on span "[DATE]" at bounding box center [271, 34] width 15 height 8
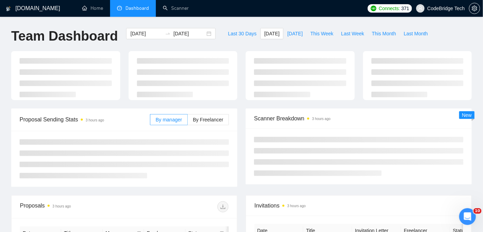
type input "[DATE]"
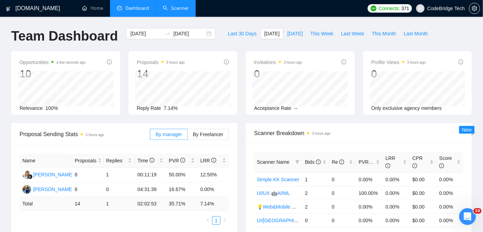
click at [179, 10] on link "Scanner" at bounding box center [176, 8] width 26 height 6
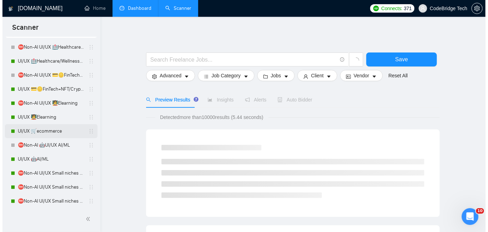
scroll to position [31, 0]
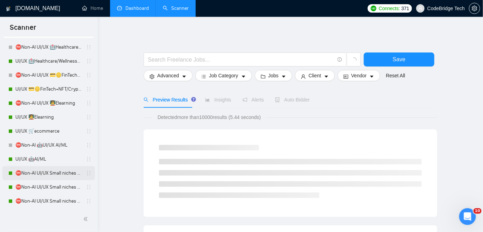
click at [44, 175] on link "⛔Non-AI UI/UX Small niches 1 - Productivity/Booking,automotive, travel, social …" at bounding box center [48, 173] width 66 height 14
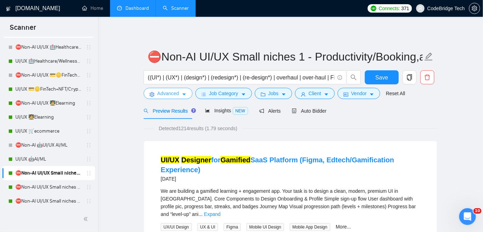
click at [169, 90] on span "Advanced" at bounding box center [168, 93] width 22 height 8
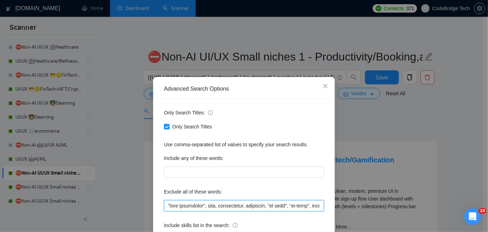
click at [197, 203] on input "text" at bounding box center [244, 205] width 160 height 11
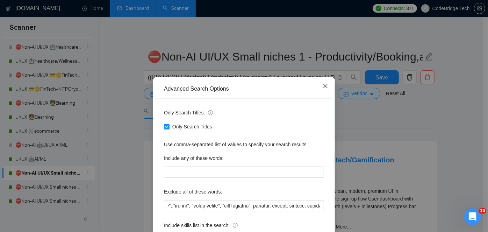
click at [322, 89] on icon "close" at bounding box center [325, 86] width 6 height 6
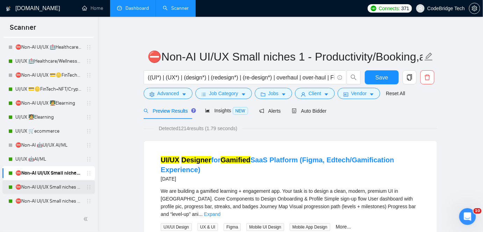
click at [70, 184] on link "⛔Non-AI UI/UX Small niches 2 - HR (Ticketing), Legal,Tax/Logistics" at bounding box center [48, 187] width 66 height 14
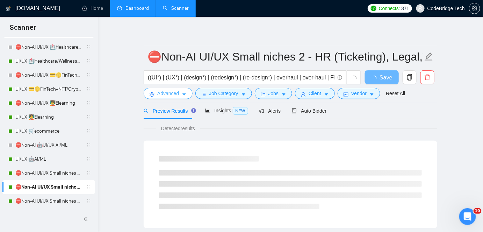
click at [169, 94] on span "Advanced" at bounding box center [168, 93] width 22 height 8
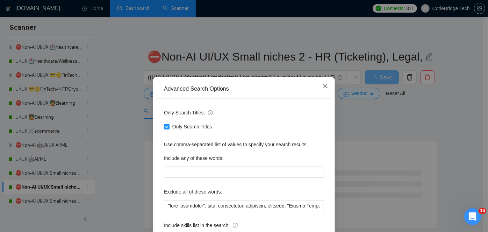
click at [327, 80] on span "Close" at bounding box center [325, 86] width 19 height 19
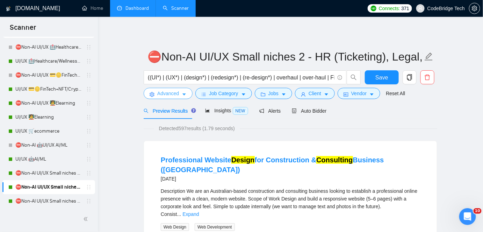
click at [174, 93] on span "Advanced" at bounding box center [168, 93] width 22 height 8
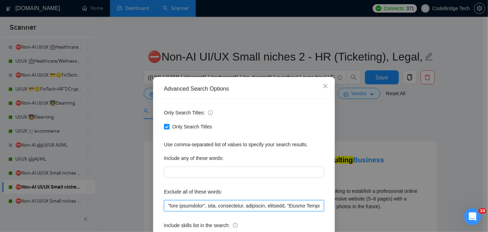
click at [191, 206] on input "text" at bounding box center [244, 205] width 160 height 11
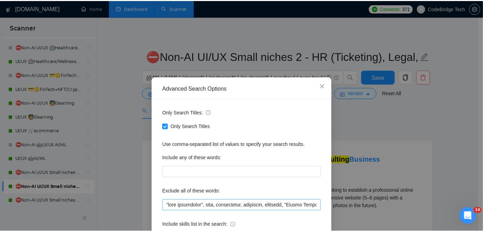
scroll to position [0, 2280]
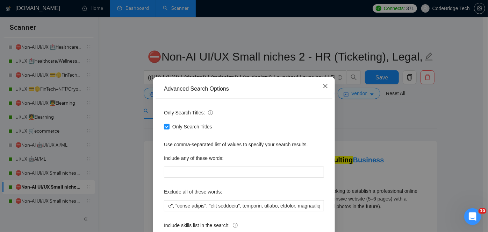
click at [319, 86] on span "Close" at bounding box center [325, 86] width 19 height 19
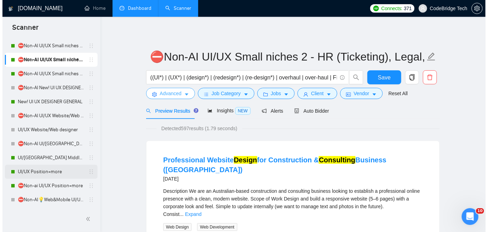
scroll to position [222, 0]
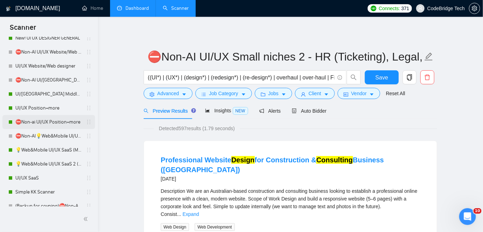
click at [46, 124] on link "⛔Non-ai UI/UX Position+more" at bounding box center [48, 122] width 66 height 14
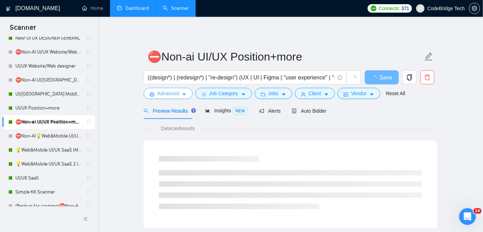
click at [184, 94] on icon "caret-down" at bounding box center [183, 95] width 3 height 2
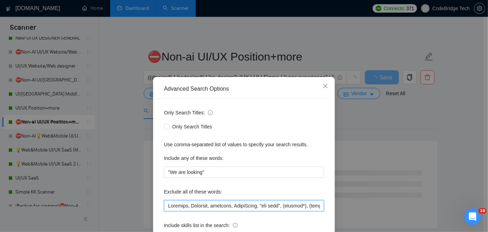
click at [208, 202] on input "text" at bounding box center [244, 205] width 160 height 11
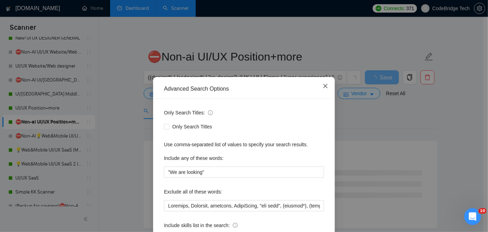
click at [323, 90] on span "Close" at bounding box center [325, 86] width 19 height 19
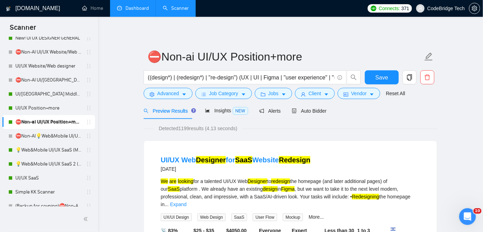
click at [234, 87] on div "((design*) | (redesign*) | "re-design") (UX | UI | Figma | "user experience" | …" at bounding box center [252, 78] width 220 height 17
click at [232, 90] on span "Job Category" at bounding box center [223, 93] width 29 height 8
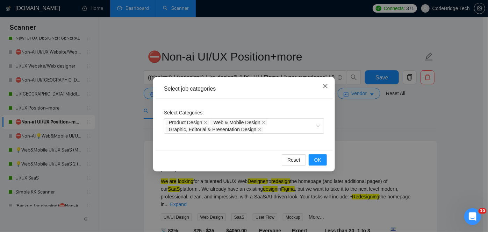
click at [326, 84] on icon "close" at bounding box center [325, 86] width 6 height 6
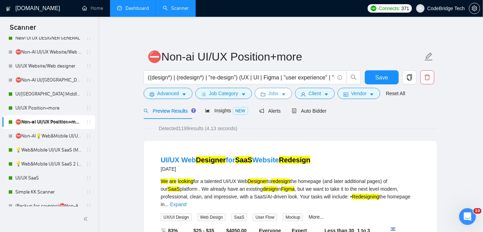
click at [282, 94] on icon "caret-down" at bounding box center [283, 95] width 3 height 2
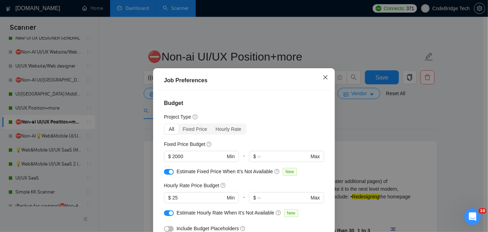
click at [322, 76] on icon "close" at bounding box center [325, 77] width 6 height 6
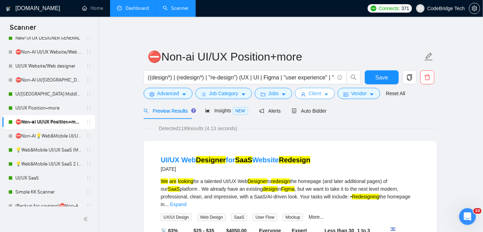
click at [306, 91] on button "Client" at bounding box center [315, 93] width 40 height 11
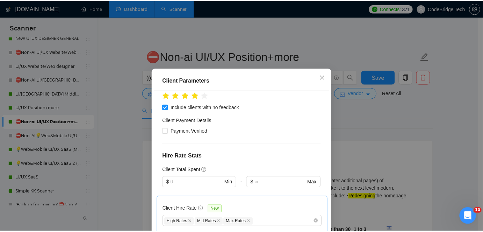
scroll to position [222, 0]
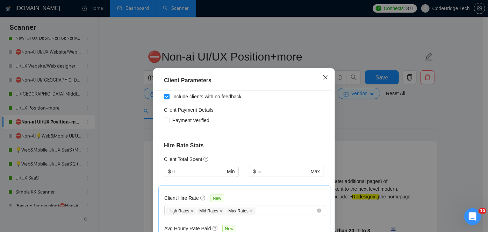
click at [323, 78] on icon "close" at bounding box center [325, 77] width 6 height 6
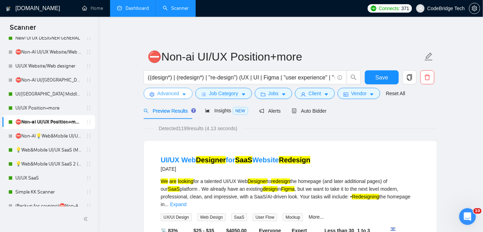
click at [164, 94] on span "Advanced" at bounding box center [168, 93] width 22 height 8
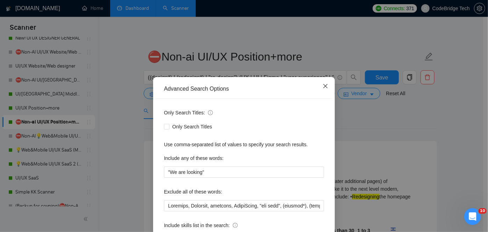
click at [318, 89] on span "Close" at bounding box center [325, 86] width 19 height 19
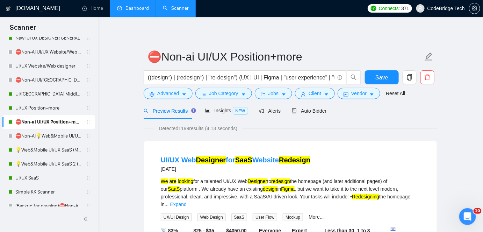
click at [125, 10] on link "Dashboard" at bounding box center [133, 8] width 32 height 6
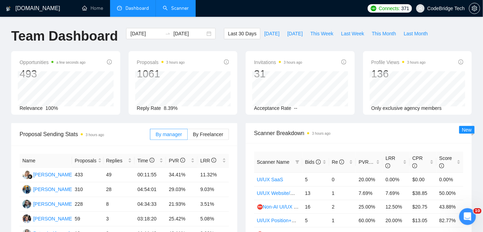
click at [174, 5] on link "Scanner" at bounding box center [176, 8] width 26 height 6
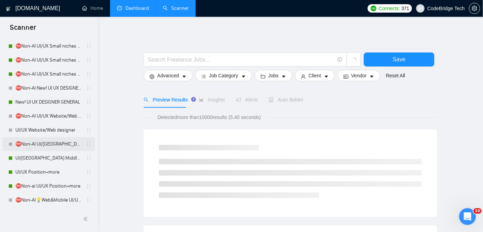
scroll to position [159, 0]
click at [51, 98] on link "New! UI UX DESIGNER GENERAL" at bounding box center [48, 102] width 66 height 14
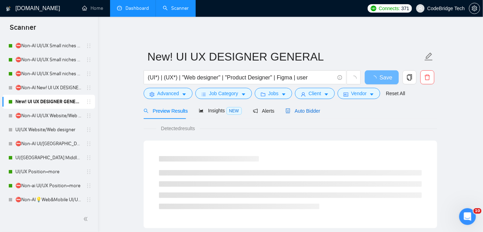
click at [296, 112] on span "Auto Bidder" at bounding box center [302, 111] width 35 height 6
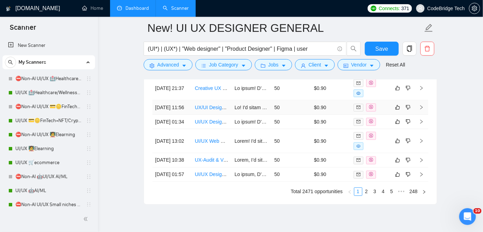
scroll to position [2064, 0]
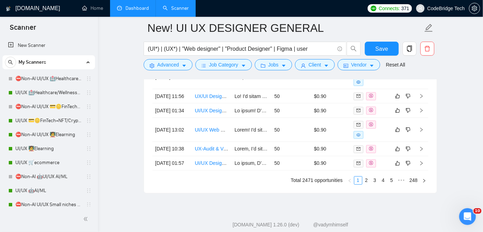
click at [139, 10] on link "Dashboard" at bounding box center [133, 8] width 32 height 6
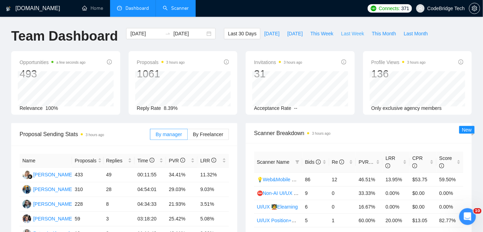
click at [353, 34] on span "Last Week" at bounding box center [352, 34] width 23 height 8
type input "2025-09-01"
type input "2025-09-07"
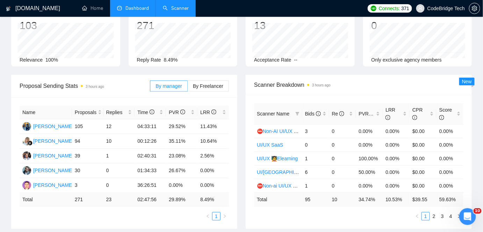
scroll to position [63, 0]
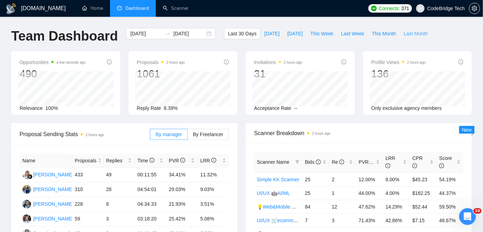
click at [411, 32] on span "Last Month" at bounding box center [415, 34] width 24 height 8
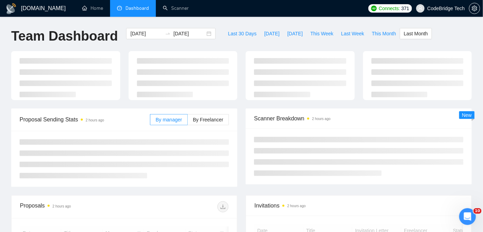
type input "[DATE]"
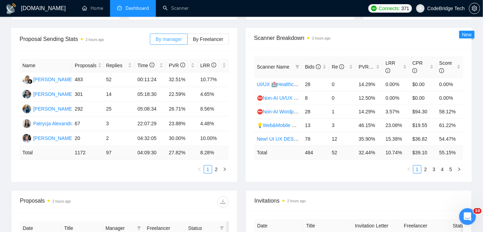
scroll to position [222, 0]
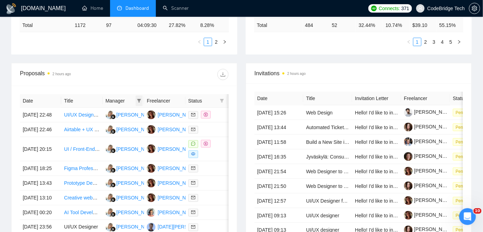
click at [141, 99] on span at bounding box center [139, 100] width 7 height 10
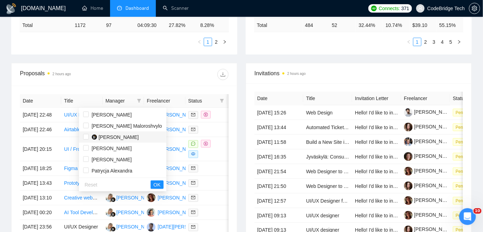
click at [118, 135] on span "Anna Kowalski" at bounding box center [118, 137] width 40 height 6
checkbox input "true"
click at [151, 181] on button "OK" at bounding box center [157, 184] width 13 height 8
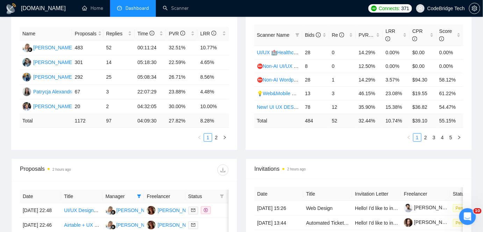
scroll to position [159, 0]
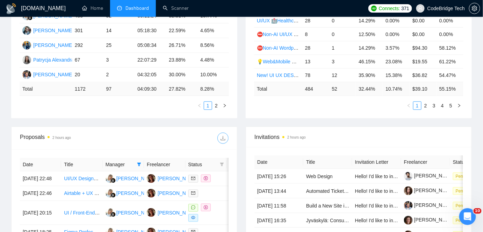
click at [224, 135] on icon "download" at bounding box center [223, 138] width 6 height 6
click at [181, 8] on link "Scanner" at bounding box center [176, 8] width 26 height 6
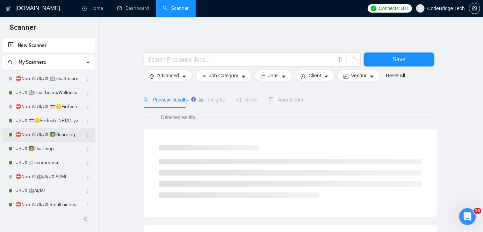
click at [44, 136] on link "⛔Non-AI UI/UX 🧑‍🏫Elearning" at bounding box center [48, 134] width 66 height 14
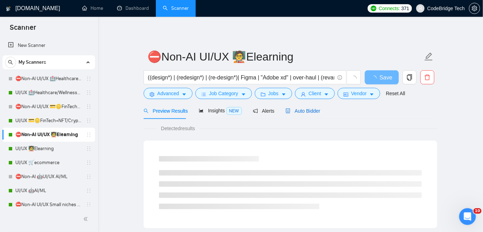
click at [294, 108] on span "Auto Bidder" at bounding box center [302, 111] width 35 height 6
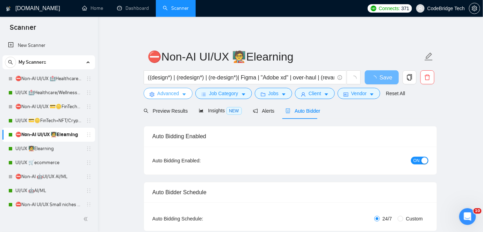
click at [175, 96] on span "Advanced" at bounding box center [168, 93] width 22 height 8
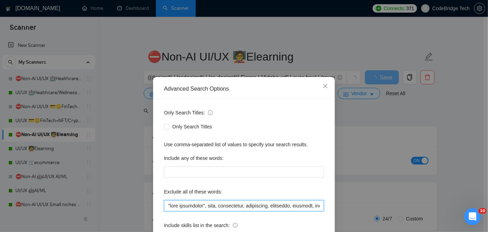
click at [202, 209] on input "text" at bounding box center [244, 205] width 160 height 11
click at [166, 203] on input "text" at bounding box center [244, 205] width 160 height 11
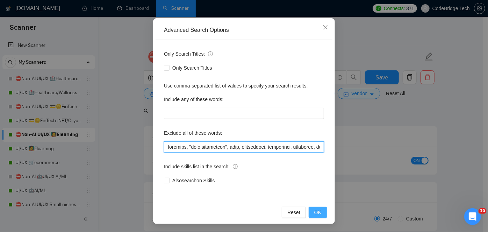
type input "brochure, "fast turnaround", odoo, infographic, powerpoint, templates, template…"
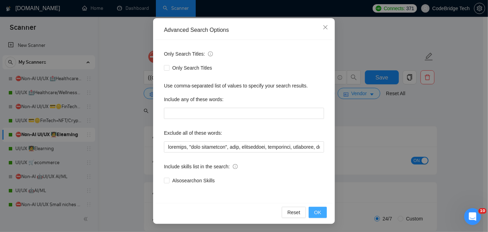
click at [314, 212] on span "OK" at bounding box center [317, 212] width 7 height 8
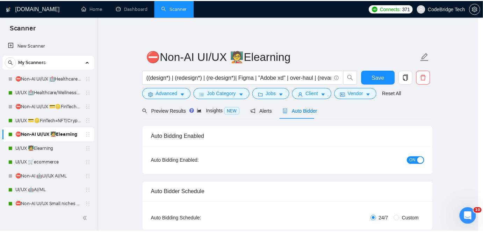
scroll to position [24, 0]
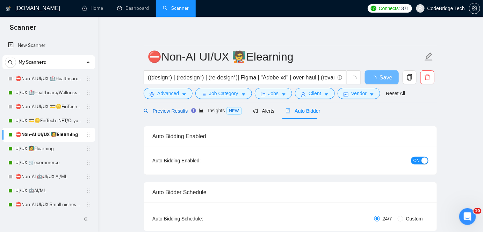
click at [174, 114] on span "Preview Results" at bounding box center [166, 111] width 44 height 6
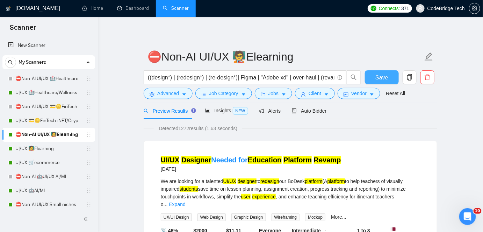
click at [389, 79] on button "Save" at bounding box center [382, 77] width 34 height 14
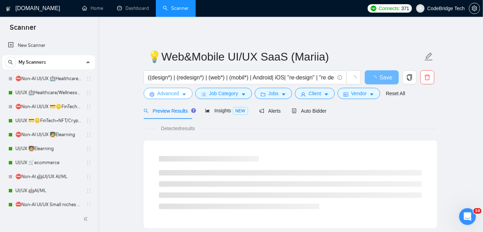
click at [177, 98] on button "Advanced" at bounding box center [168, 93] width 49 height 11
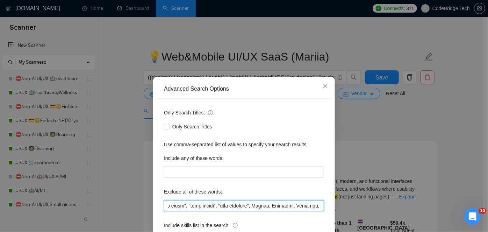
scroll to position [0, 86]
drag, startPoint x: 164, startPoint y: 205, endPoint x: 245, endPoint y: 207, distance: 81.1
click at [245, 207] on input "text" at bounding box center [244, 205] width 160 height 11
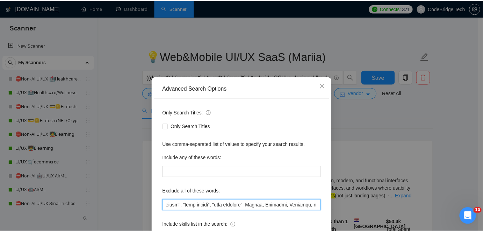
scroll to position [0, 0]
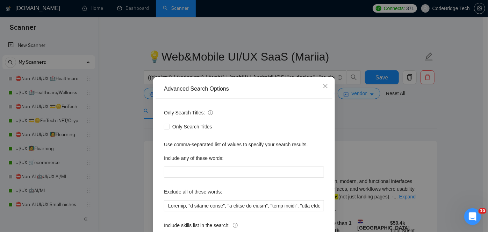
click at [126, 92] on div "Advanced Search Options Only Search Titles: Only Search Titles Use comma-separa…" at bounding box center [244, 116] width 488 height 232
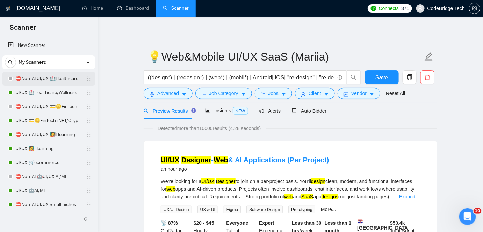
click at [44, 78] on link "⛔Non-AI UI/UX 🏥Healthcare/Wellness/Sports/Fitness" at bounding box center [48, 79] width 66 height 14
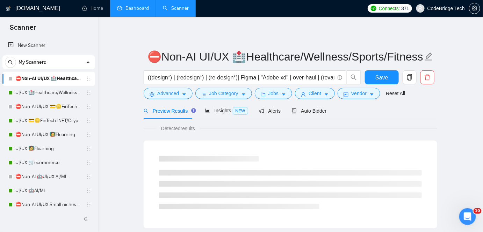
click at [134, 5] on link "Dashboard" at bounding box center [133, 8] width 32 height 6
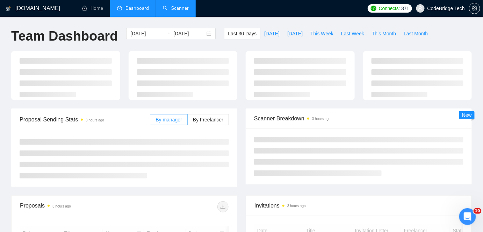
click at [186, 10] on link "Scanner" at bounding box center [176, 8] width 26 height 6
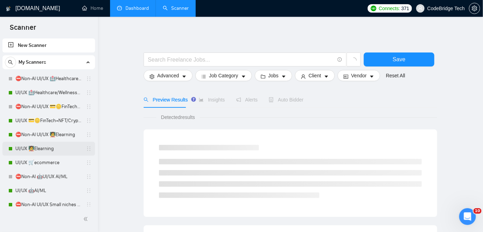
click at [48, 149] on link "UI/UX 🧑‍🏫Elearning" at bounding box center [48, 148] width 66 height 14
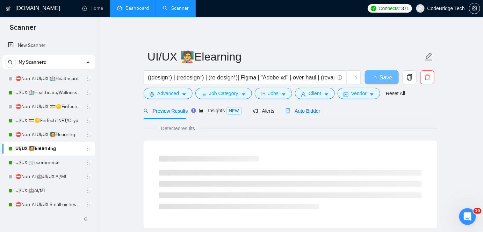
click at [312, 113] on span "Auto Bidder" at bounding box center [302, 111] width 35 height 6
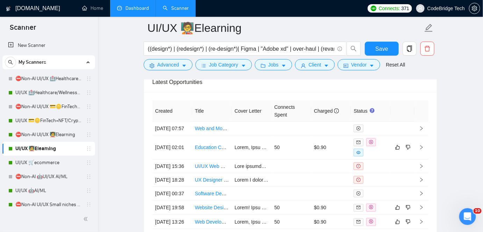
scroll to position [1841, 0]
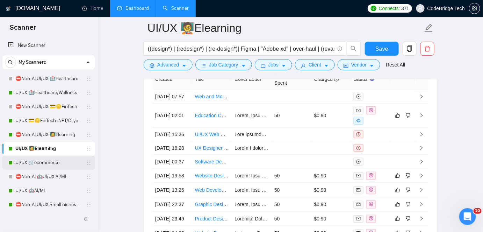
click at [44, 165] on link "UI/UX 🛒ecommerce" at bounding box center [48, 162] width 66 height 14
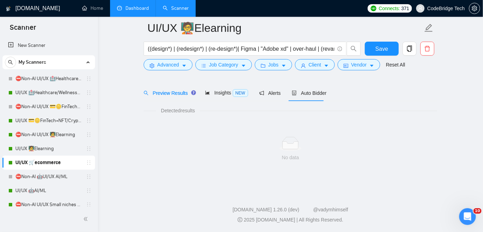
scroll to position [23, 0]
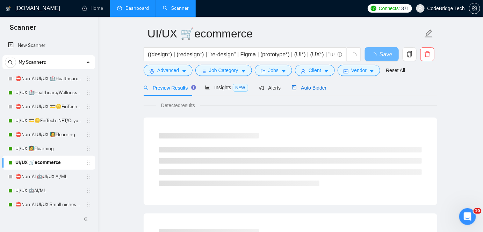
click at [311, 90] on span "Auto Bidder" at bounding box center [309, 88] width 35 height 6
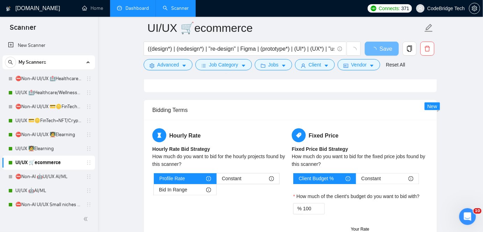
scroll to position [1239, 0]
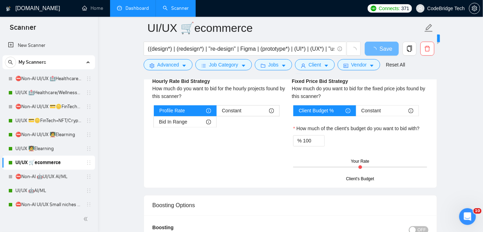
drag, startPoint x: 479, startPoint y: 161, endPoint x: 478, endPoint y: 167, distance: 5.9
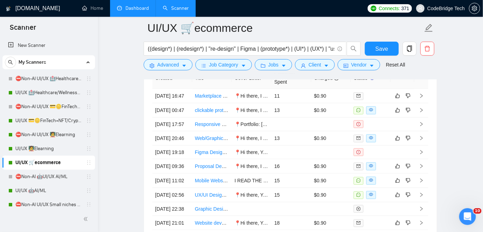
scroll to position [1907, 0]
